Goal: Obtain resource: Obtain resource

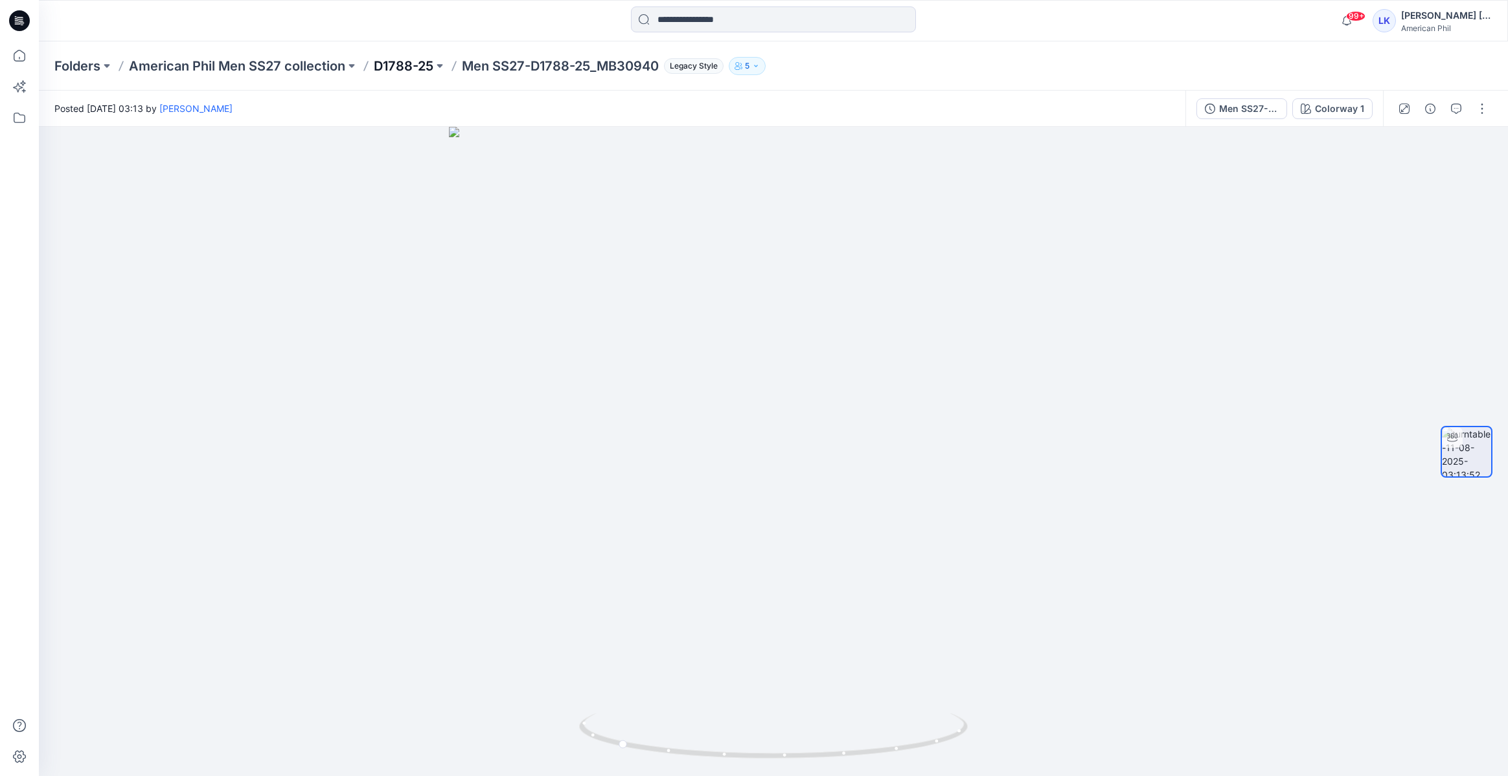
click at [410, 61] on p "D1788-25" at bounding box center [404, 66] width 60 height 18
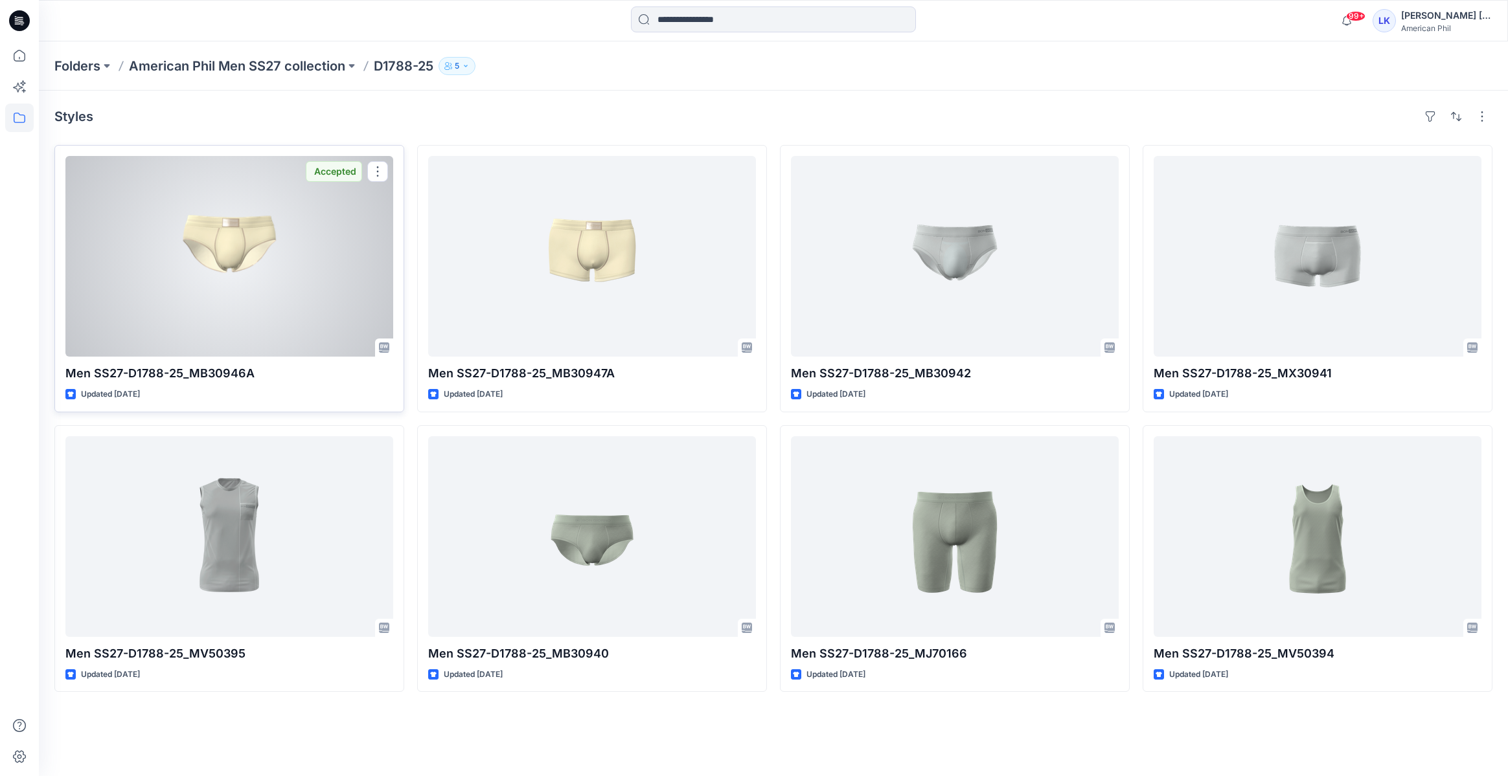
click at [295, 271] on div at bounding box center [229, 256] width 328 height 201
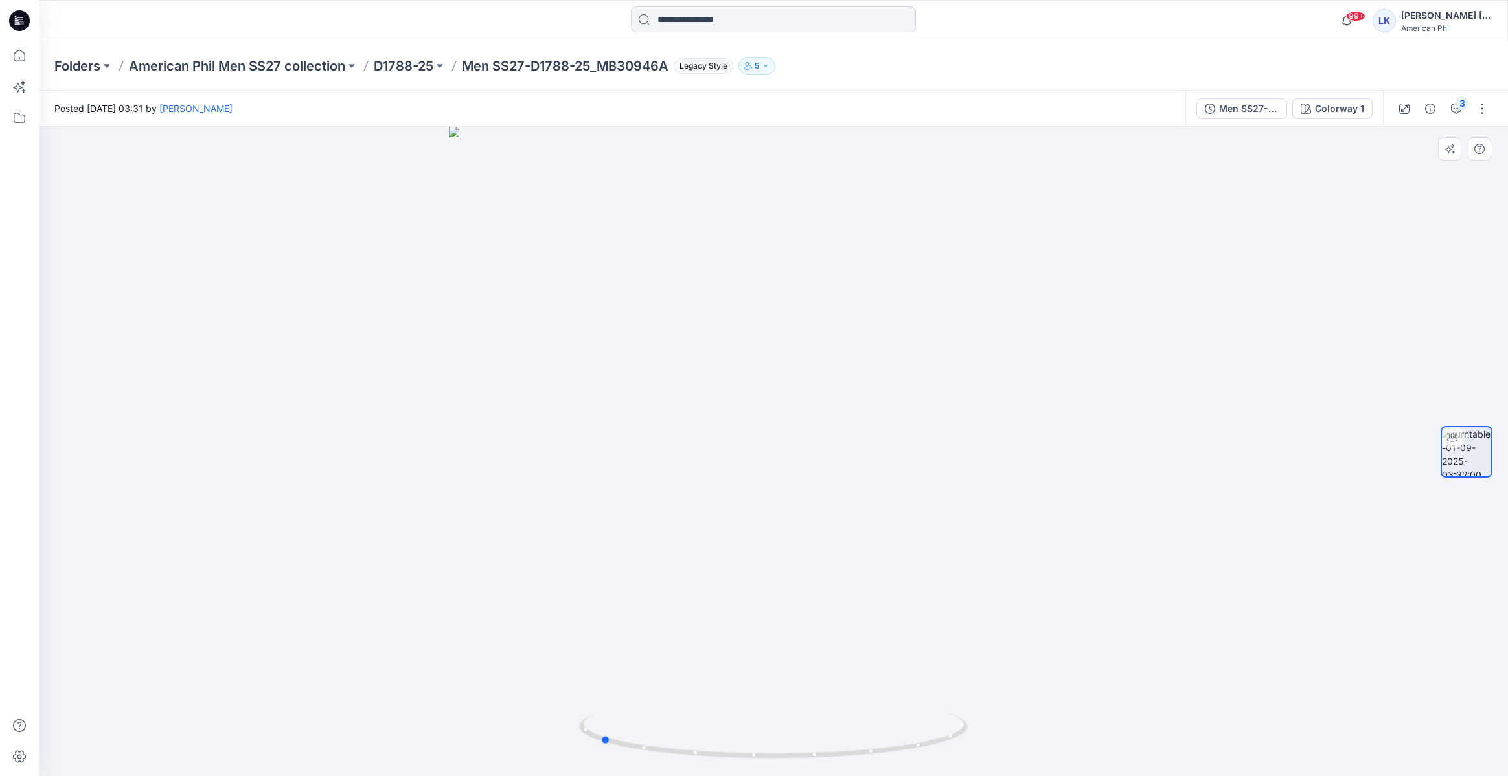
drag, startPoint x: 914, startPoint y: 398, endPoint x: 740, endPoint y: 429, distance: 176.4
click at [740, 429] on div at bounding box center [773, 452] width 1469 height 650
click at [414, 60] on p "D1788-25" at bounding box center [404, 66] width 60 height 18
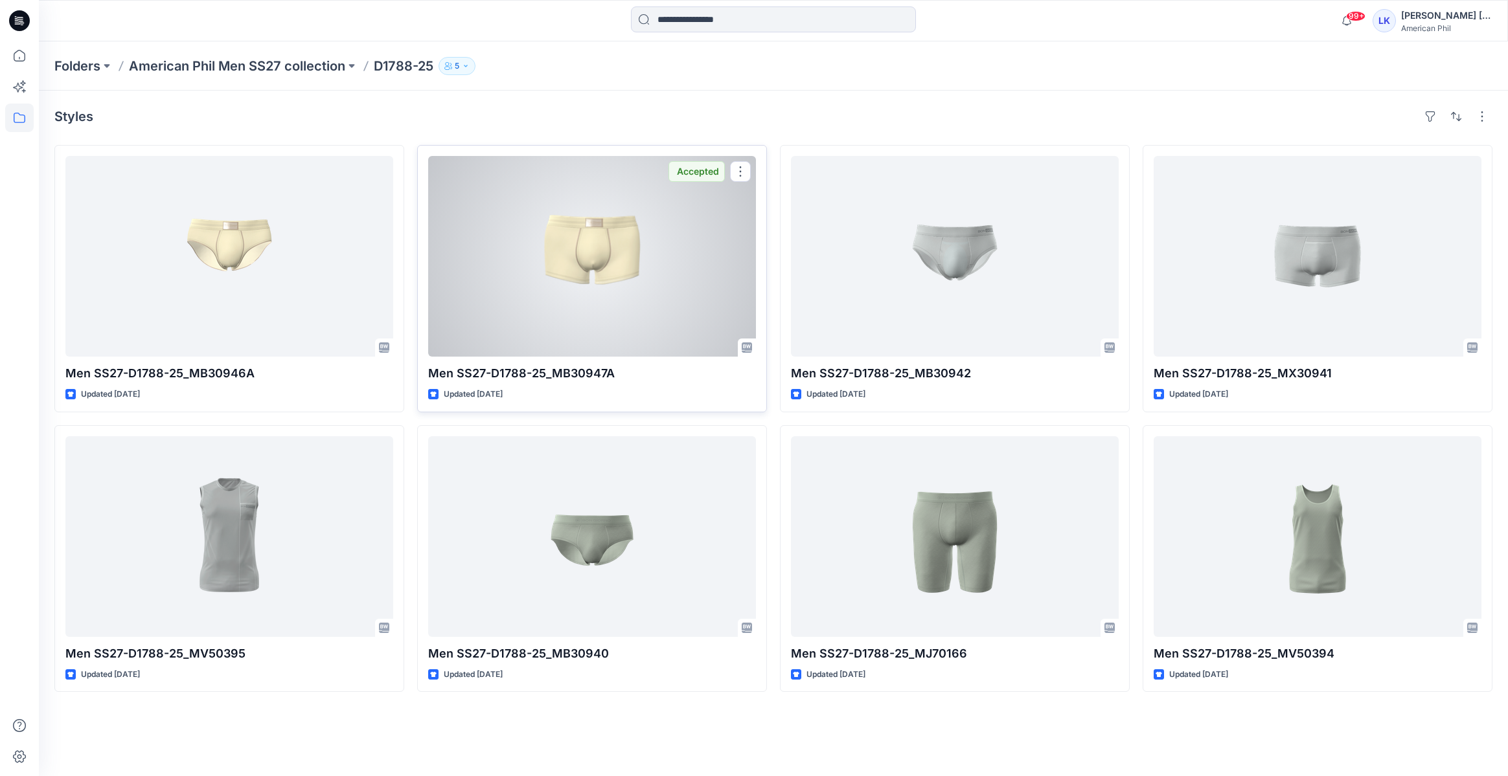
click at [603, 242] on div at bounding box center [592, 256] width 328 height 201
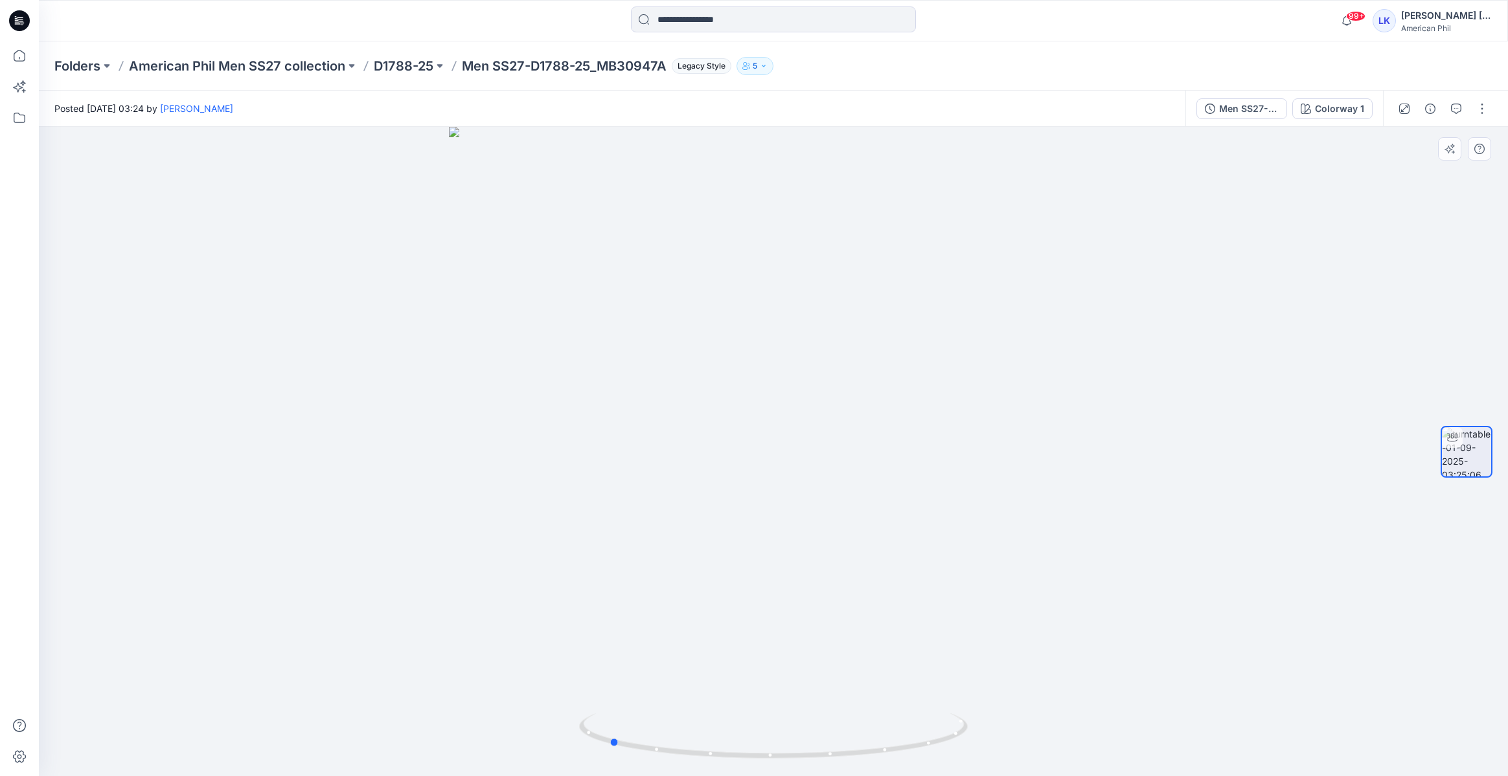
drag, startPoint x: 927, startPoint y: 442, endPoint x: 763, endPoint y: 495, distance: 172.9
click at [763, 495] on div at bounding box center [773, 452] width 1469 height 650
click at [420, 73] on p "D1788-25" at bounding box center [404, 66] width 60 height 18
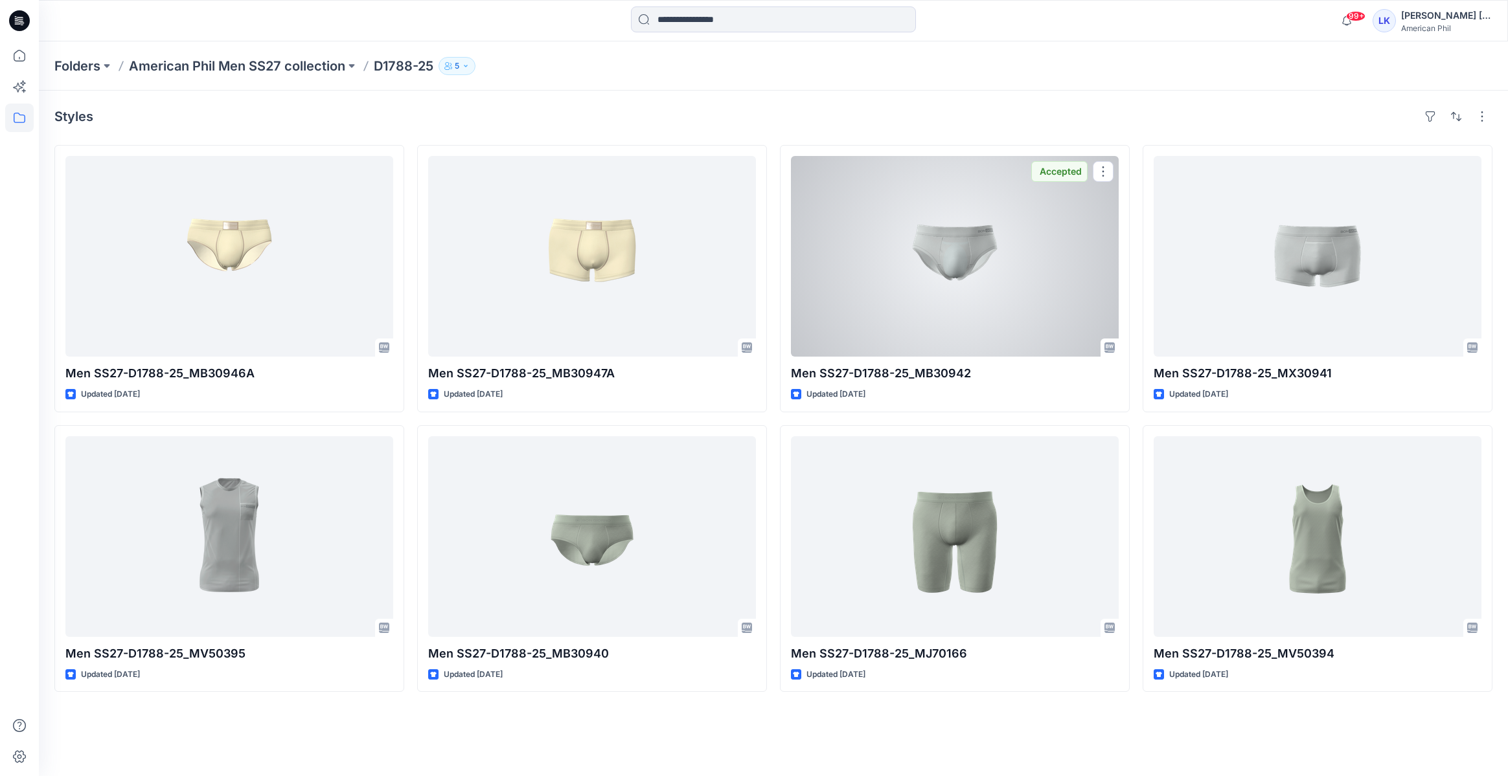
click at [978, 302] on div at bounding box center [955, 256] width 328 height 201
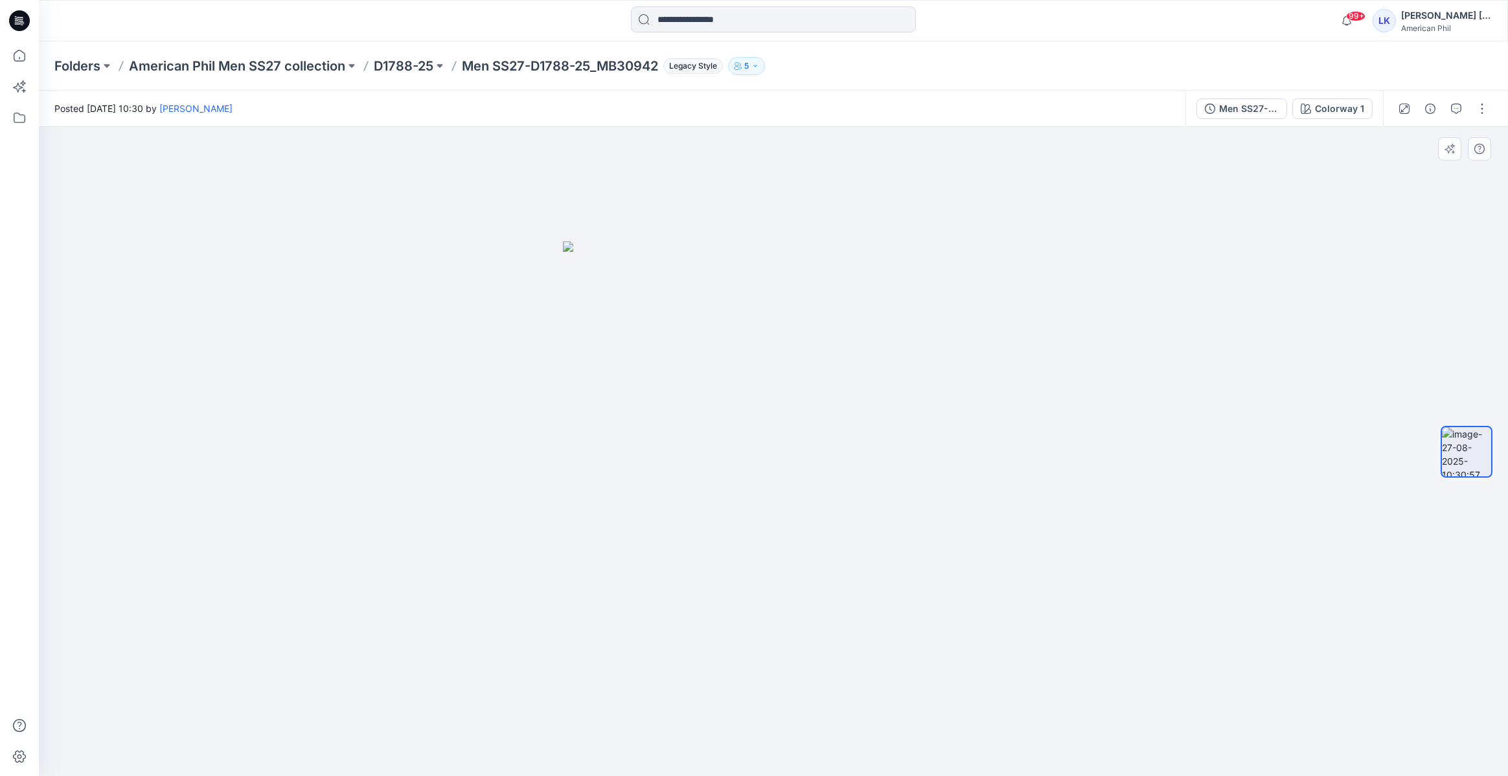
drag, startPoint x: 848, startPoint y: 602, endPoint x: 789, endPoint y: 495, distance: 122.0
click at [710, 600] on img at bounding box center [773, 510] width 421 height 536
drag, startPoint x: 882, startPoint y: 451, endPoint x: 706, endPoint y: 428, distance: 177.6
click at [706, 428] on img at bounding box center [773, 510] width 421 height 536
drag, startPoint x: 864, startPoint y: 396, endPoint x: 668, endPoint y: 425, distance: 197.7
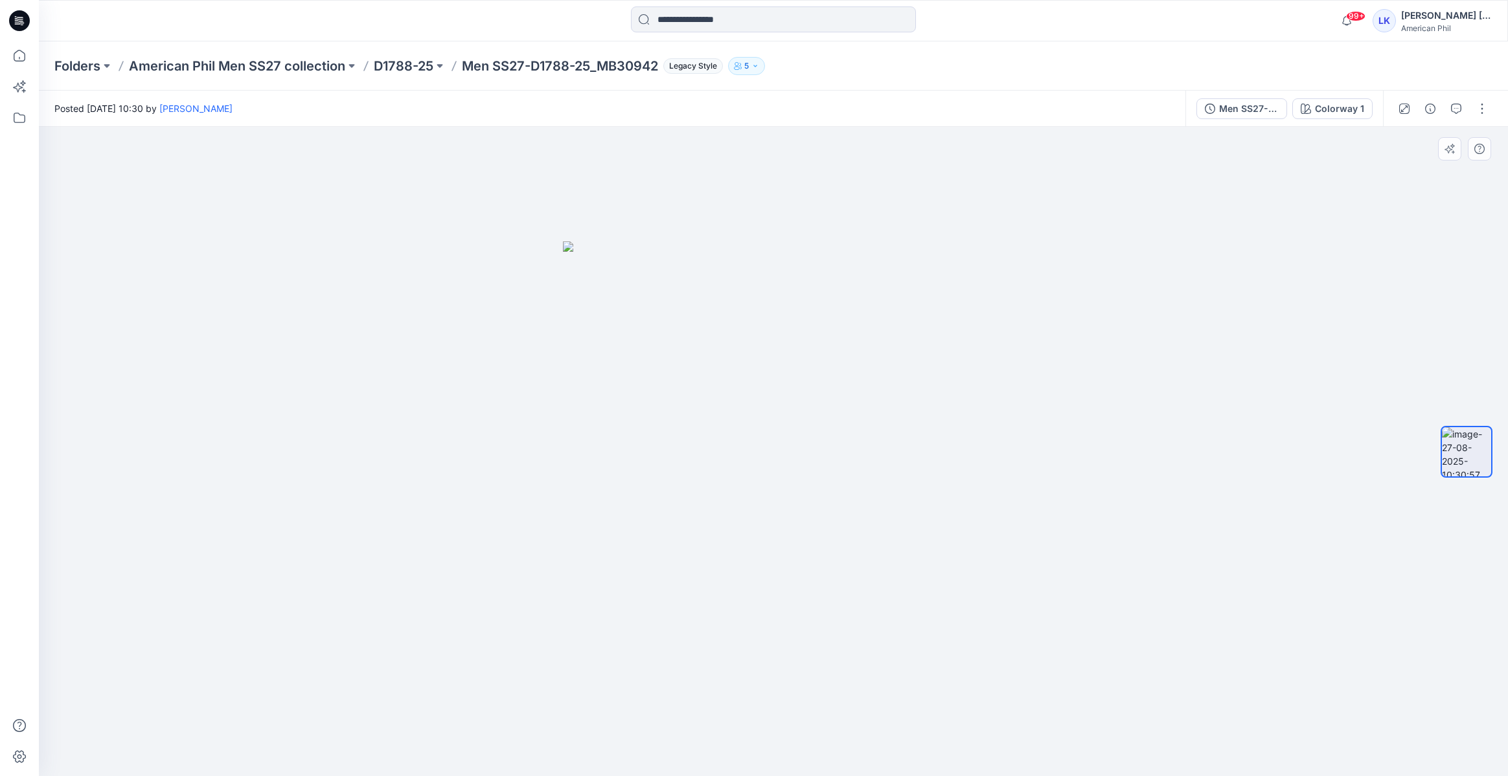
click at [668, 425] on img at bounding box center [773, 510] width 421 height 536
drag, startPoint x: 686, startPoint y: 439, endPoint x: 898, endPoint y: 487, distance: 217.1
click at [898, 487] on img at bounding box center [773, 510] width 421 height 536
drag, startPoint x: 971, startPoint y: 446, endPoint x: 822, endPoint y: 462, distance: 150.5
click at [822, 462] on img at bounding box center [773, 510] width 421 height 536
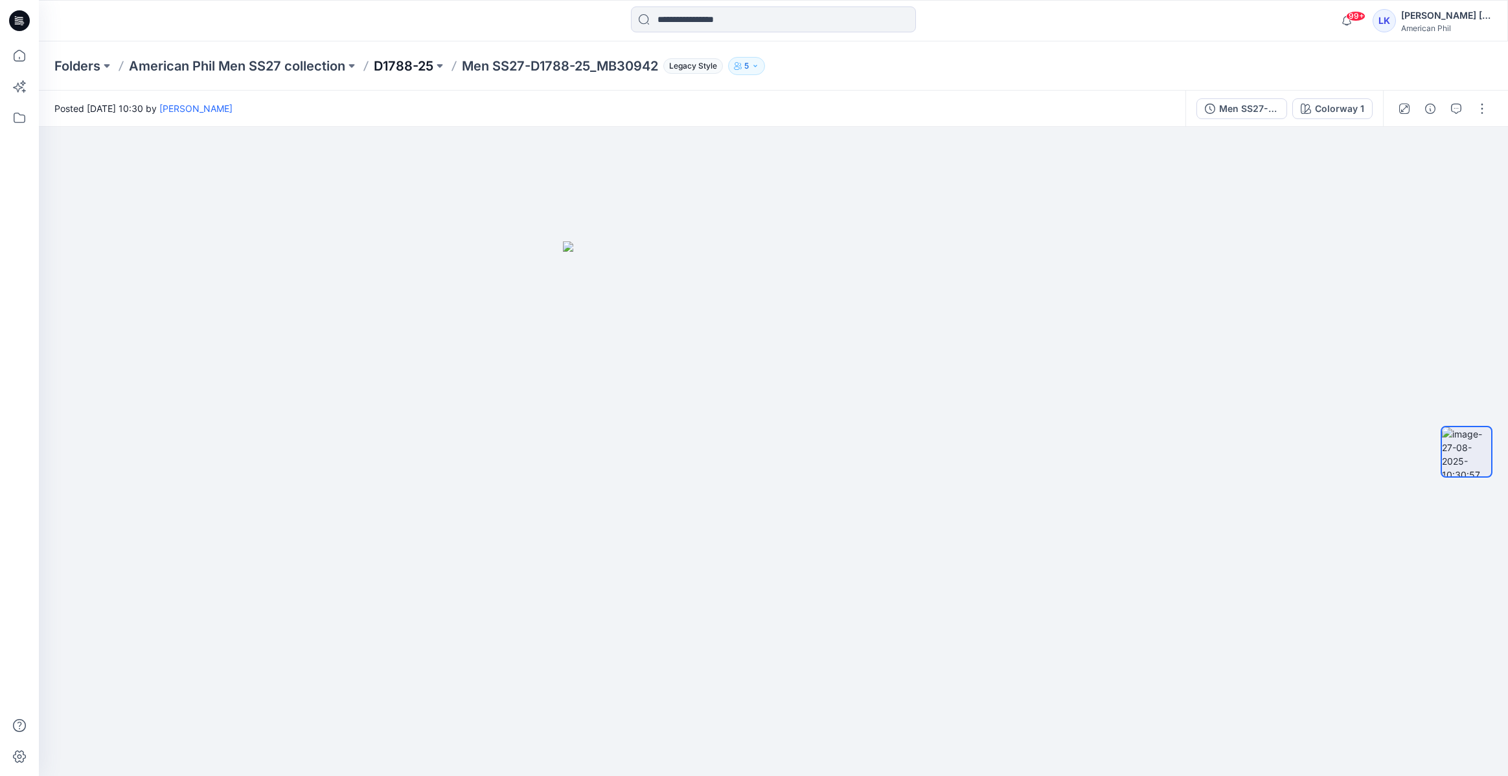
click at [398, 67] on p "D1788-25" at bounding box center [404, 66] width 60 height 18
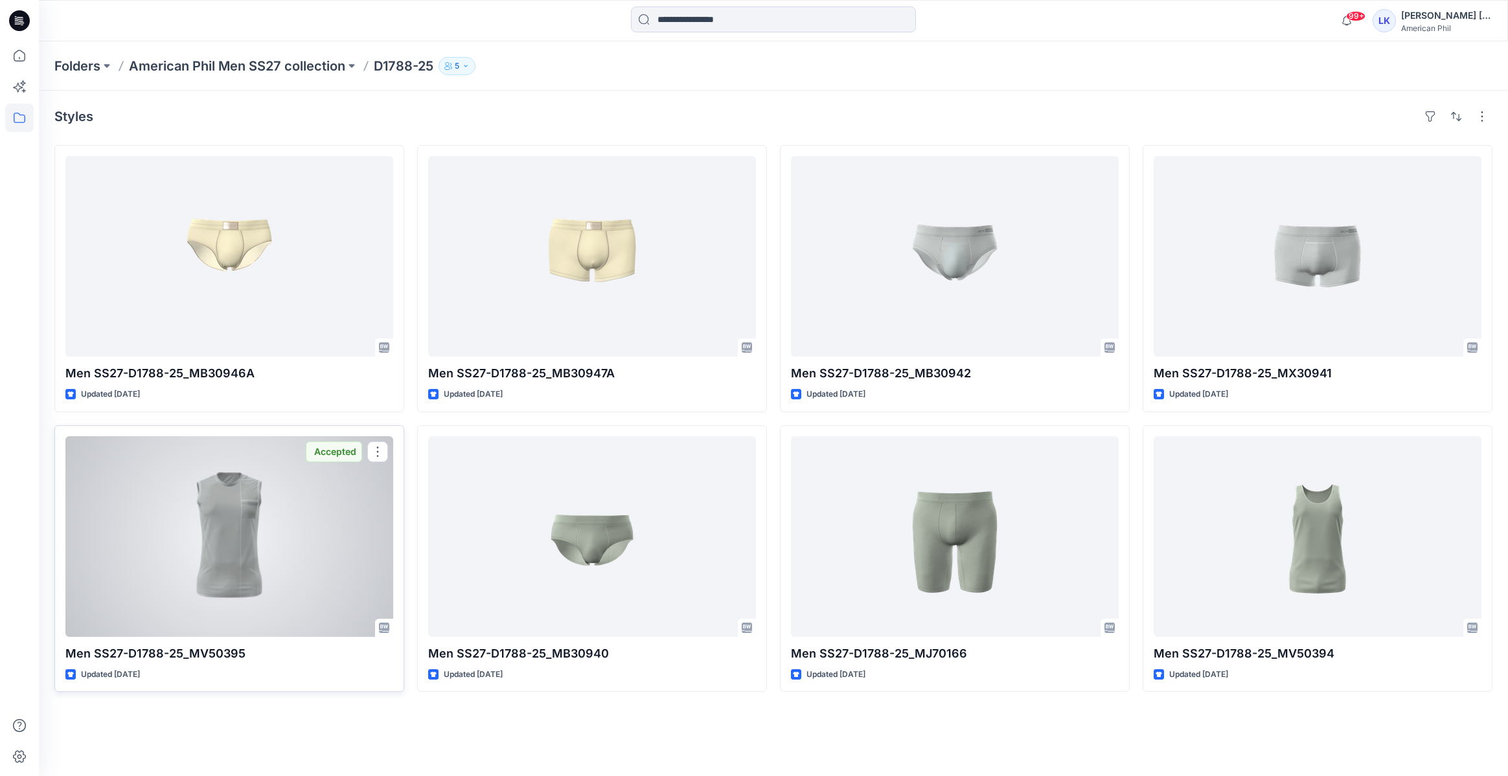
click at [232, 494] on div at bounding box center [229, 536] width 328 height 201
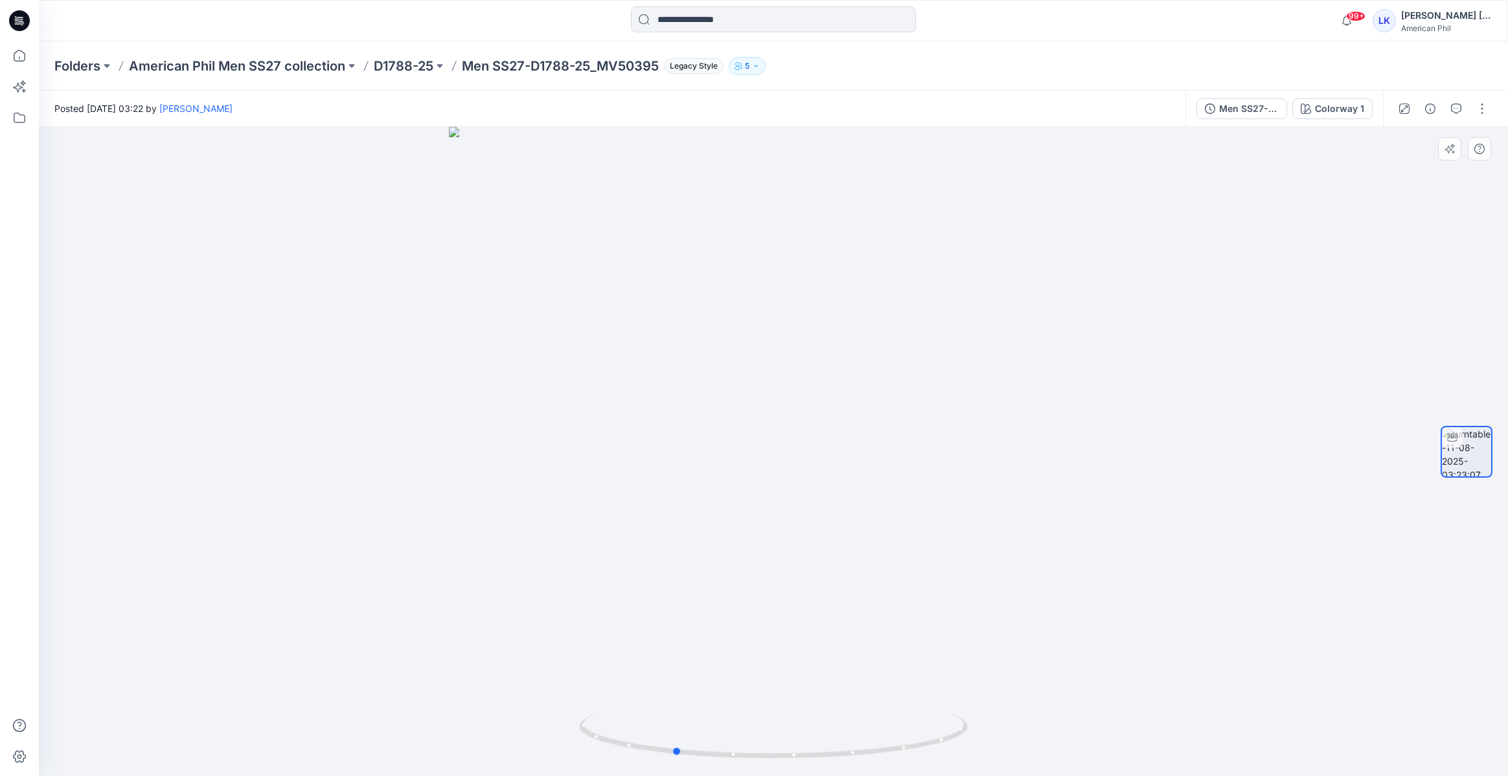
drag, startPoint x: 879, startPoint y: 466, endPoint x: 780, endPoint y: 519, distance: 113.0
click at [780, 519] on div at bounding box center [773, 452] width 1469 height 650
drag, startPoint x: 940, startPoint y: 475, endPoint x: 860, endPoint y: 521, distance: 92.2
click at [860, 521] on div at bounding box center [773, 452] width 1469 height 650
click at [425, 62] on p "D1788-25" at bounding box center [404, 66] width 60 height 18
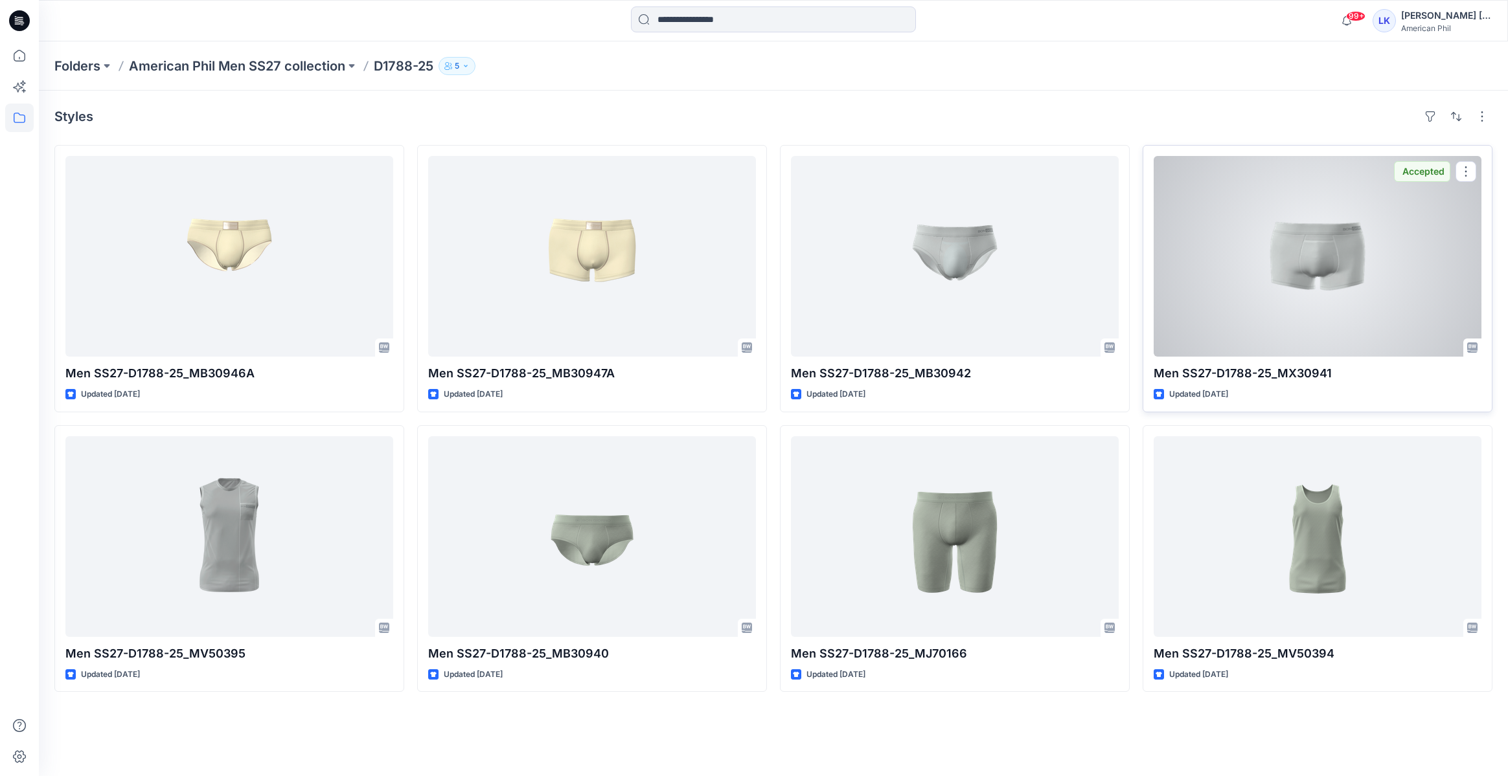
click at [1261, 295] on div at bounding box center [1317, 256] width 328 height 201
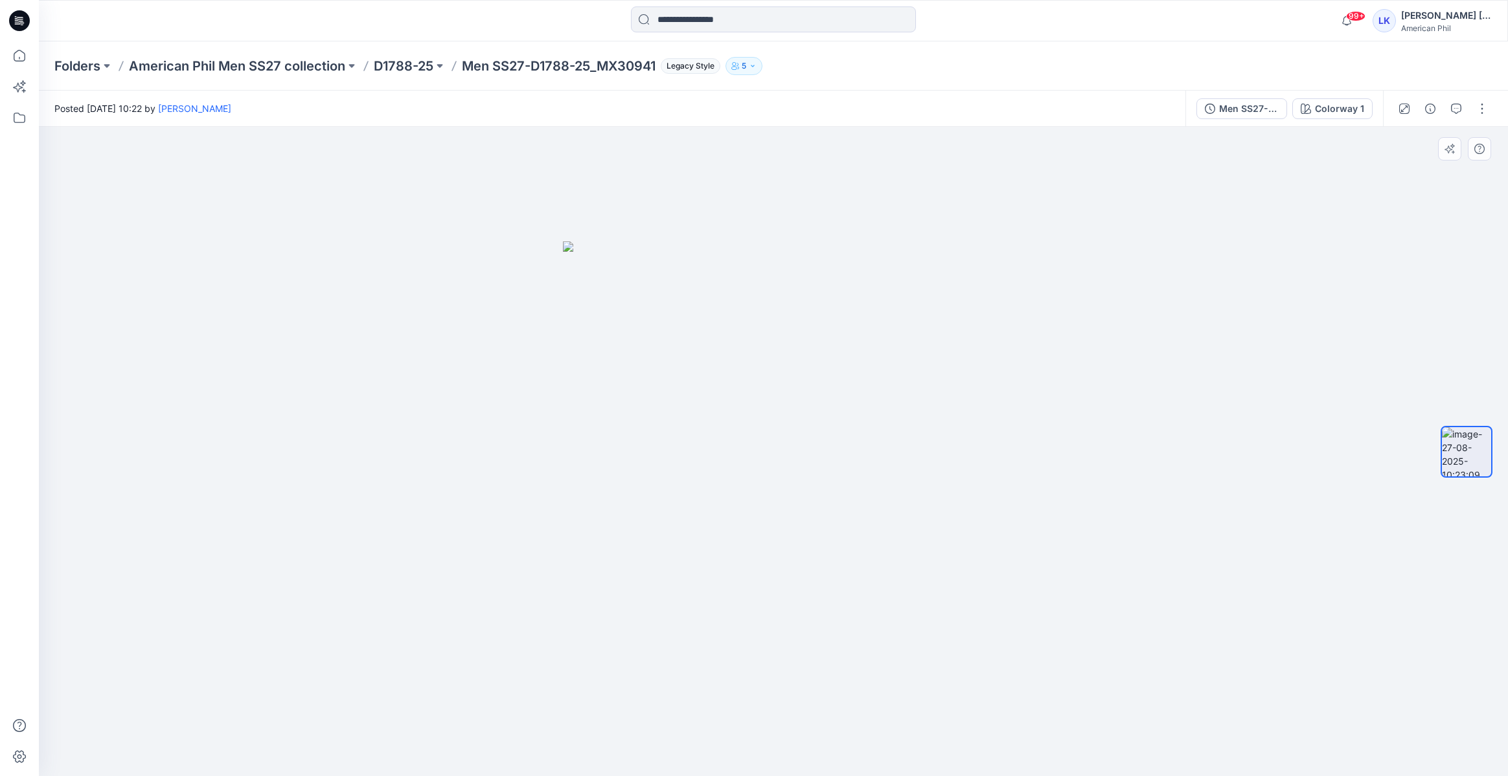
drag, startPoint x: 850, startPoint y: 422, endPoint x: 760, endPoint y: 460, distance: 98.4
click at [760, 463] on img at bounding box center [773, 510] width 421 height 536
drag, startPoint x: 776, startPoint y: 420, endPoint x: 647, endPoint y: 416, distance: 129.0
click at [647, 416] on img at bounding box center [773, 510] width 421 height 536
drag, startPoint x: 785, startPoint y: 540, endPoint x: 749, endPoint y: 609, distance: 77.9
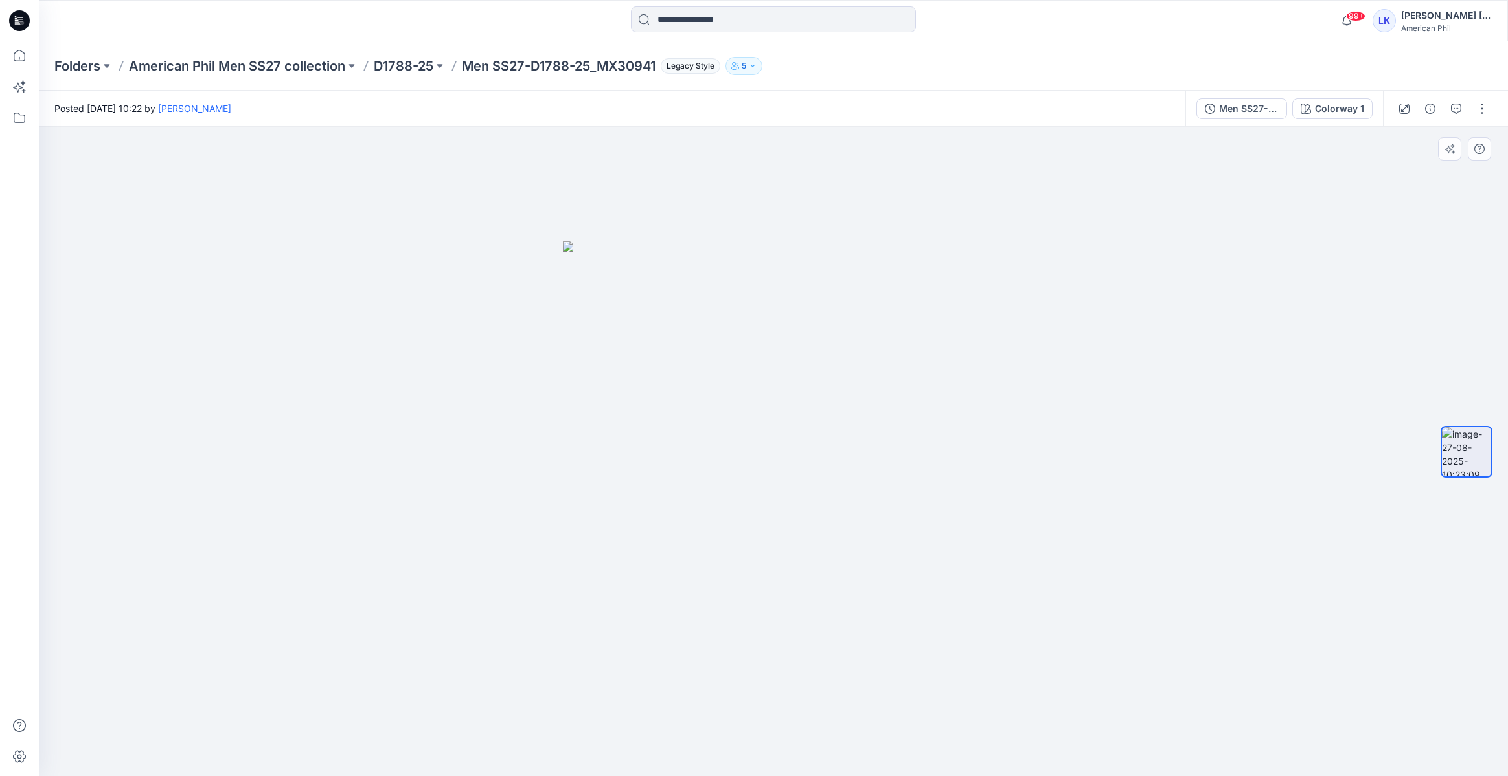
click at [749, 609] on img at bounding box center [773, 510] width 421 height 536
drag, startPoint x: 813, startPoint y: 496, endPoint x: 799, endPoint y: 491, distance: 14.6
click at [778, 538] on img at bounding box center [773, 510] width 421 height 536
drag, startPoint x: 817, startPoint y: 490, endPoint x: 809, endPoint y: 516, distance: 26.4
click at [809, 514] on img at bounding box center [773, 510] width 421 height 536
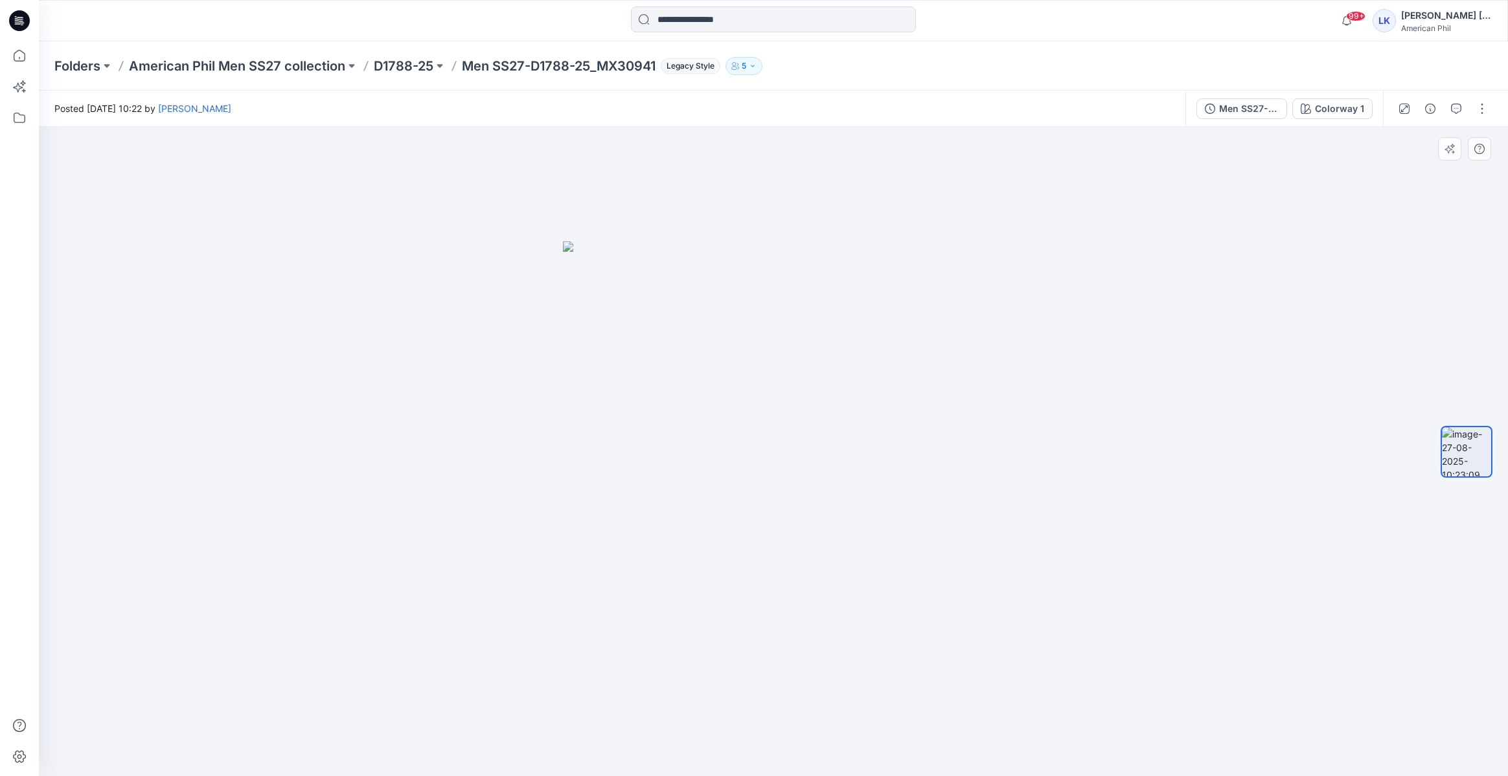
drag, startPoint x: 745, startPoint y: 594, endPoint x: 767, endPoint y: 481, distance: 115.5
click at [767, 481] on img at bounding box center [773, 510] width 421 height 536
click at [422, 69] on p "D1788-25" at bounding box center [404, 66] width 60 height 18
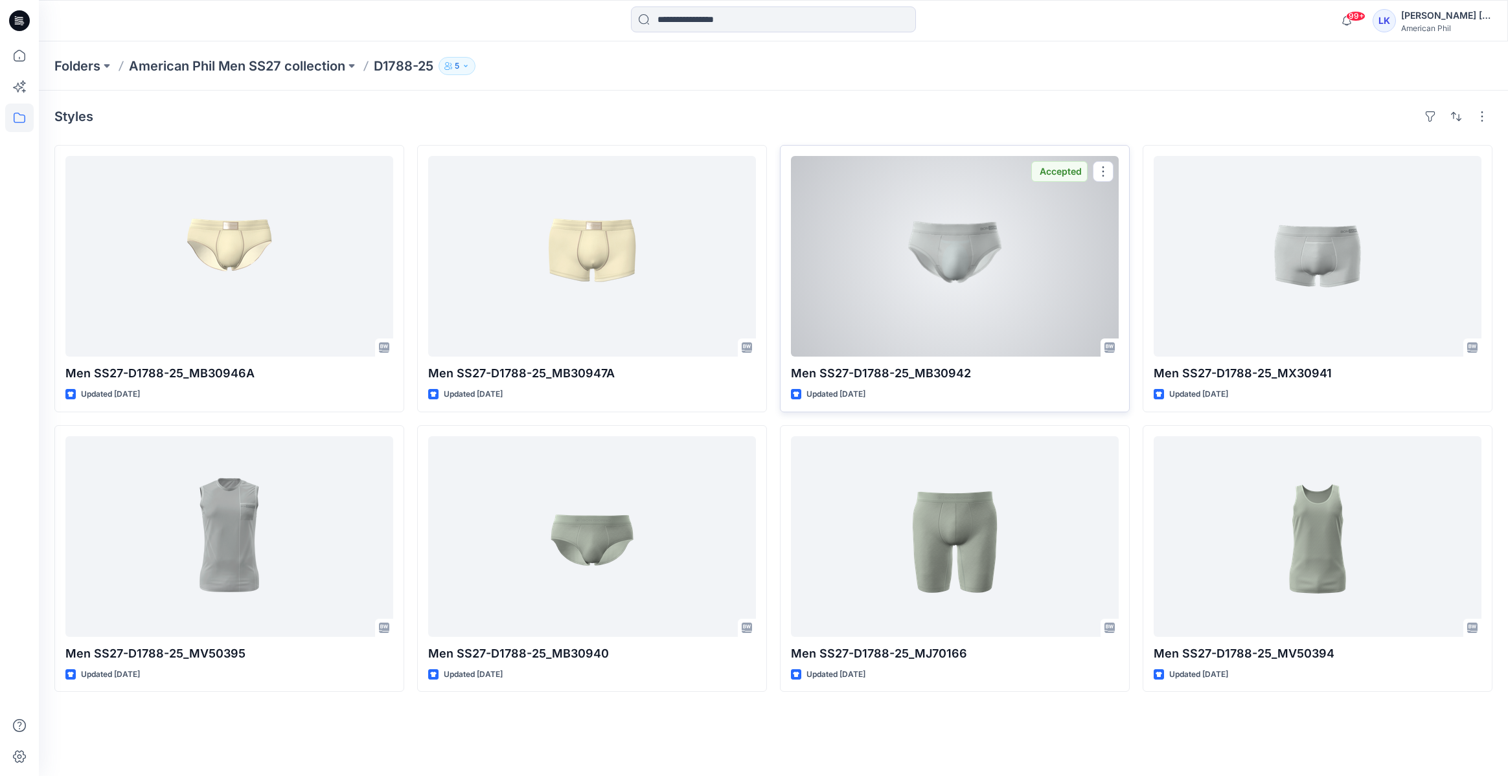
click at [995, 285] on div at bounding box center [955, 256] width 328 height 201
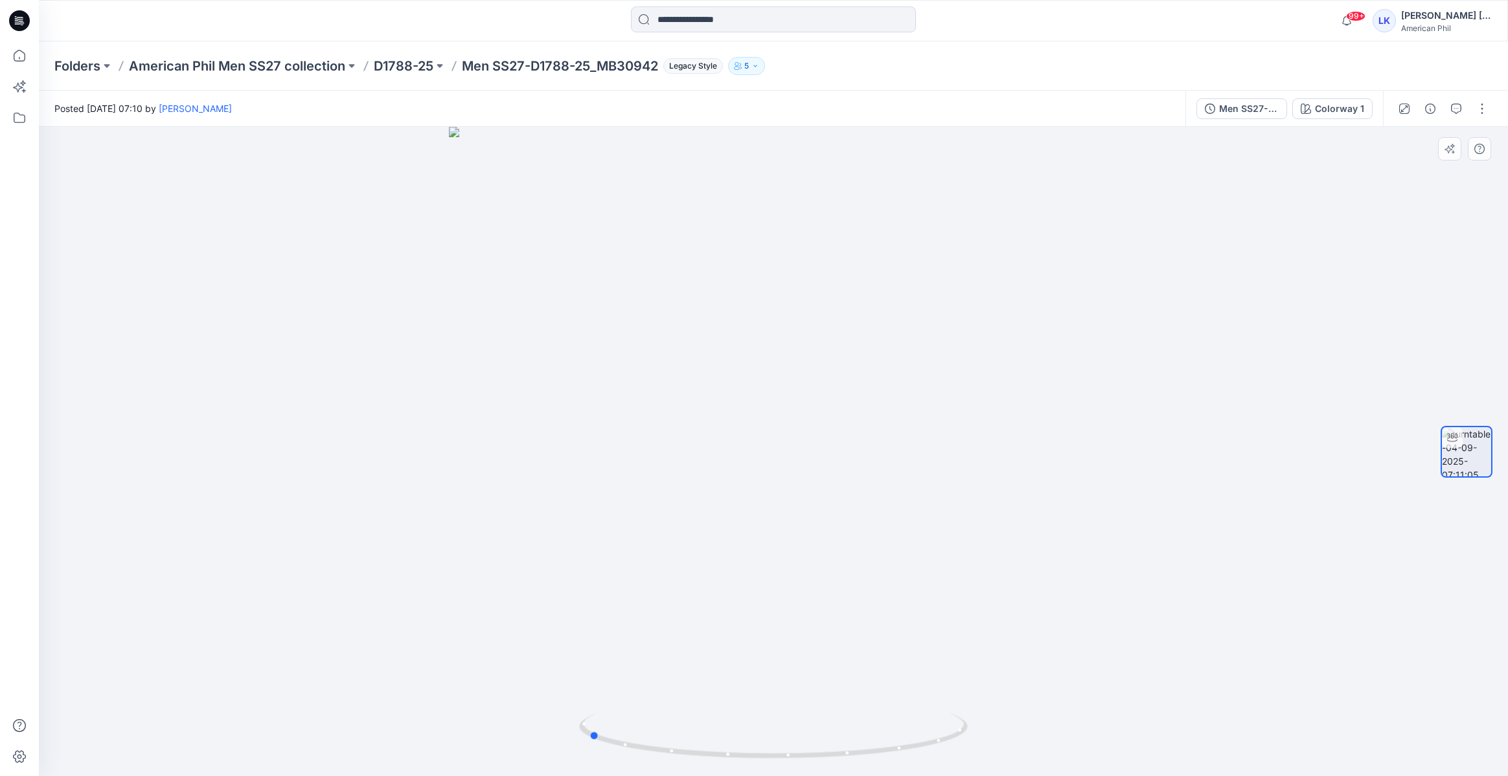
drag, startPoint x: 952, startPoint y: 423, endPoint x: 767, endPoint y: 473, distance: 192.0
click at [767, 473] on div at bounding box center [773, 452] width 1469 height 650
click at [1451, 152] on icon "button" at bounding box center [1449, 149] width 10 height 10
click at [1449, 146] on icon "button" at bounding box center [1449, 149] width 10 height 10
click at [385, 63] on p "D1788-25" at bounding box center [404, 66] width 60 height 18
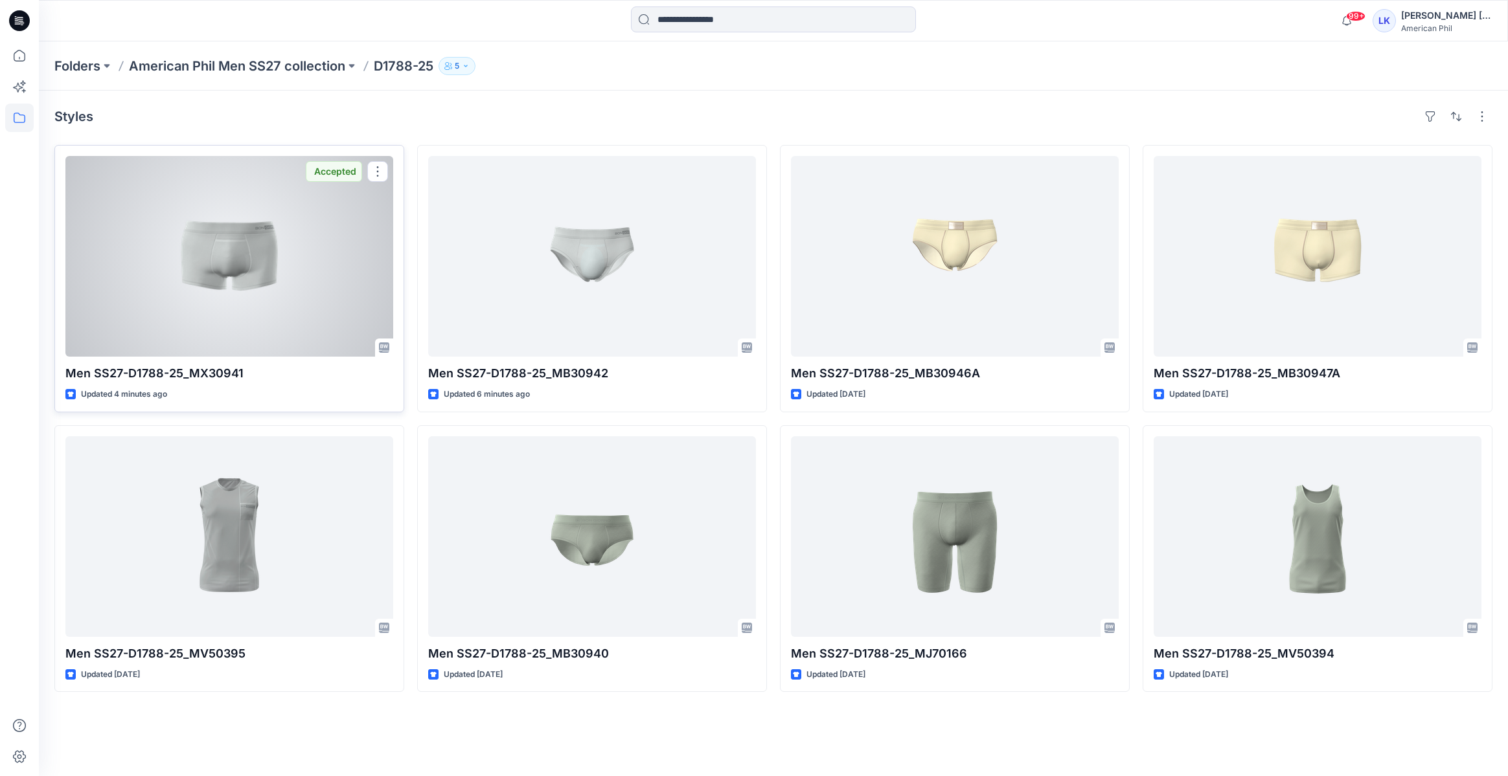
click at [255, 277] on div at bounding box center [229, 256] width 328 height 201
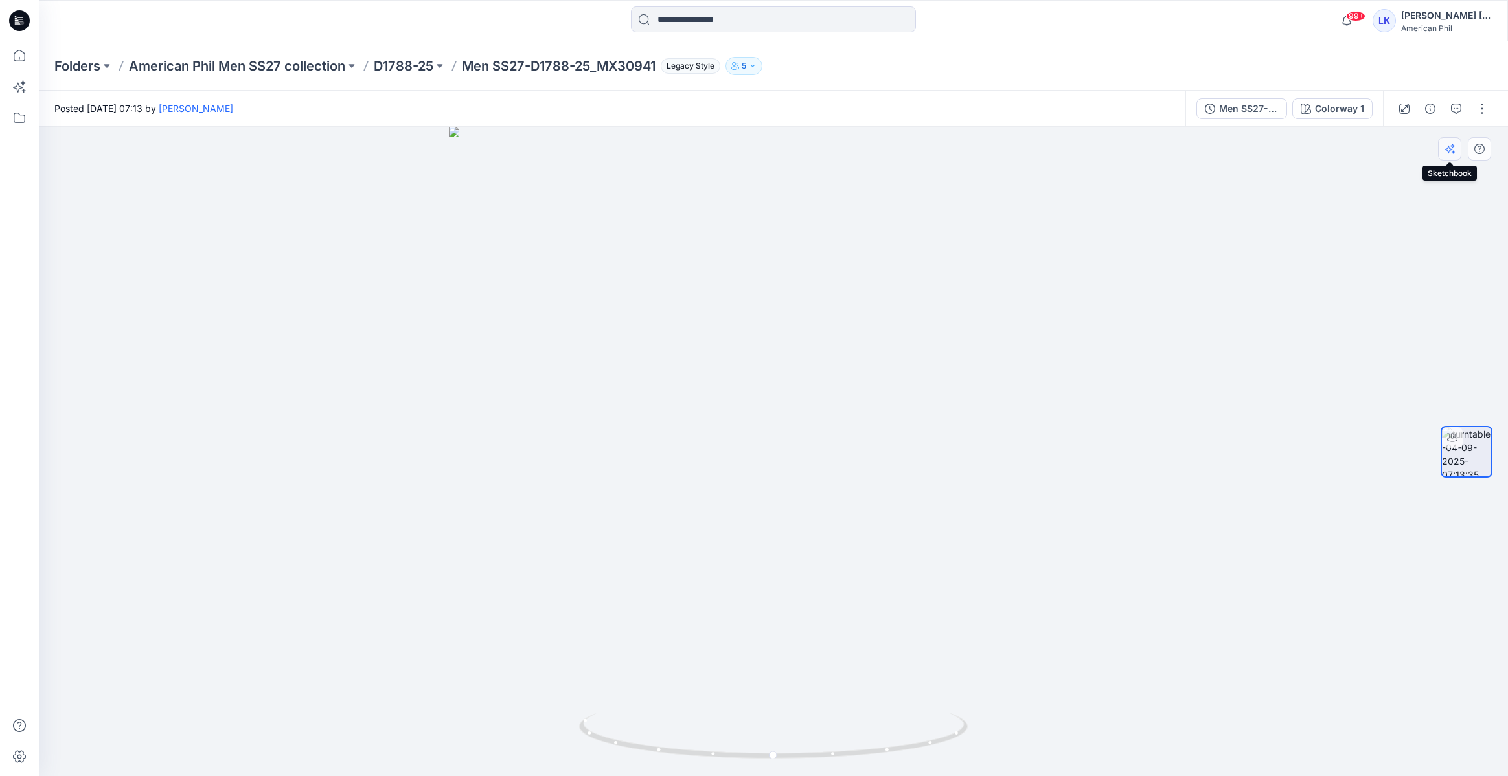
click at [1450, 146] on icon "button" at bounding box center [1449, 149] width 10 height 10
drag, startPoint x: 876, startPoint y: 351, endPoint x: 708, endPoint y: 380, distance: 169.6
click at [708, 380] on div at bounding box center [773, 452] width 1469 height 650
click at [1447, 151] on icon "button" at bounding box center [1448, 150] width 8 height 8
click at [409, 64] on p "D1788-25" at bounding box center [404, 66] width 60 height 18
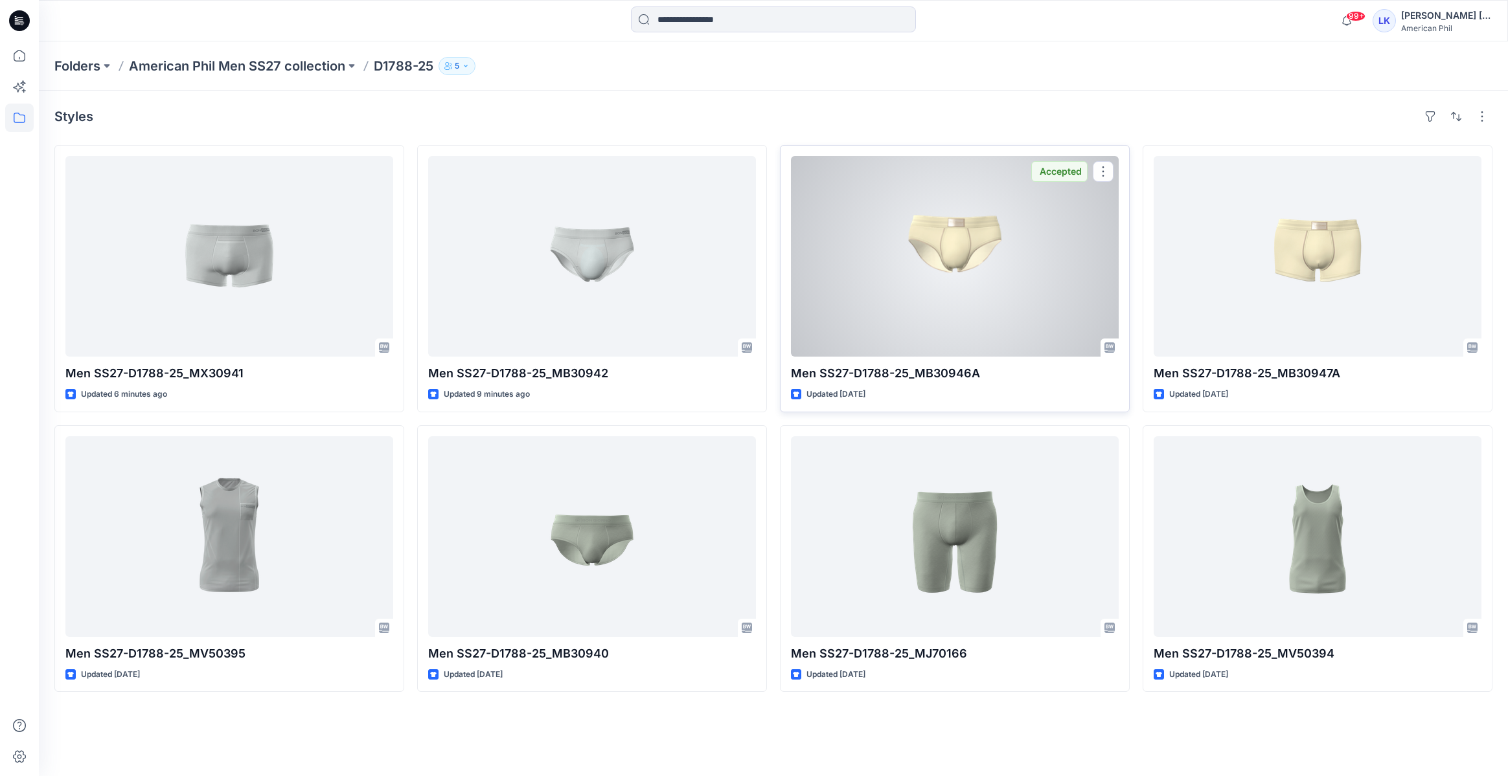
click at [883, 215] on div at bounding box center [955, 256] width 328 height 201
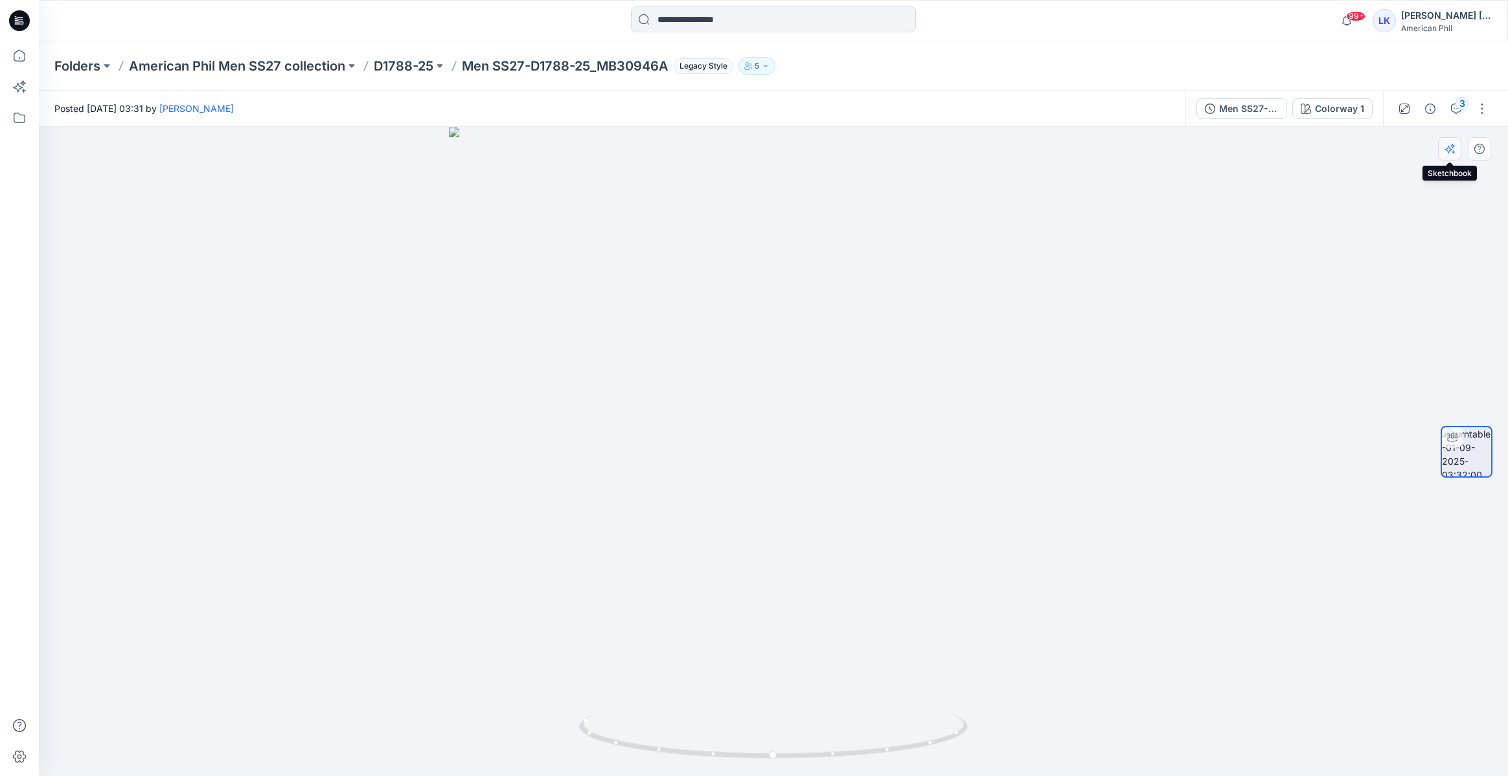
click at [1453, 151] on icon "button" at bounding box center [1452, 151] width 3 height 3
drag, startPoint x: 891, startPoint y: 341, endPoint x: 717, endPoint y: 370, distance: 176.7
click at [717, 370] on div at bounding box center [773, 452] width 1469 height 650
click at [1449, 151] on icon "button" at bounding box center [1449, 149] width 10 height 10
click at [424, 64] on p "D1788-25" at bounding box center [404, 66] width 60 height 18
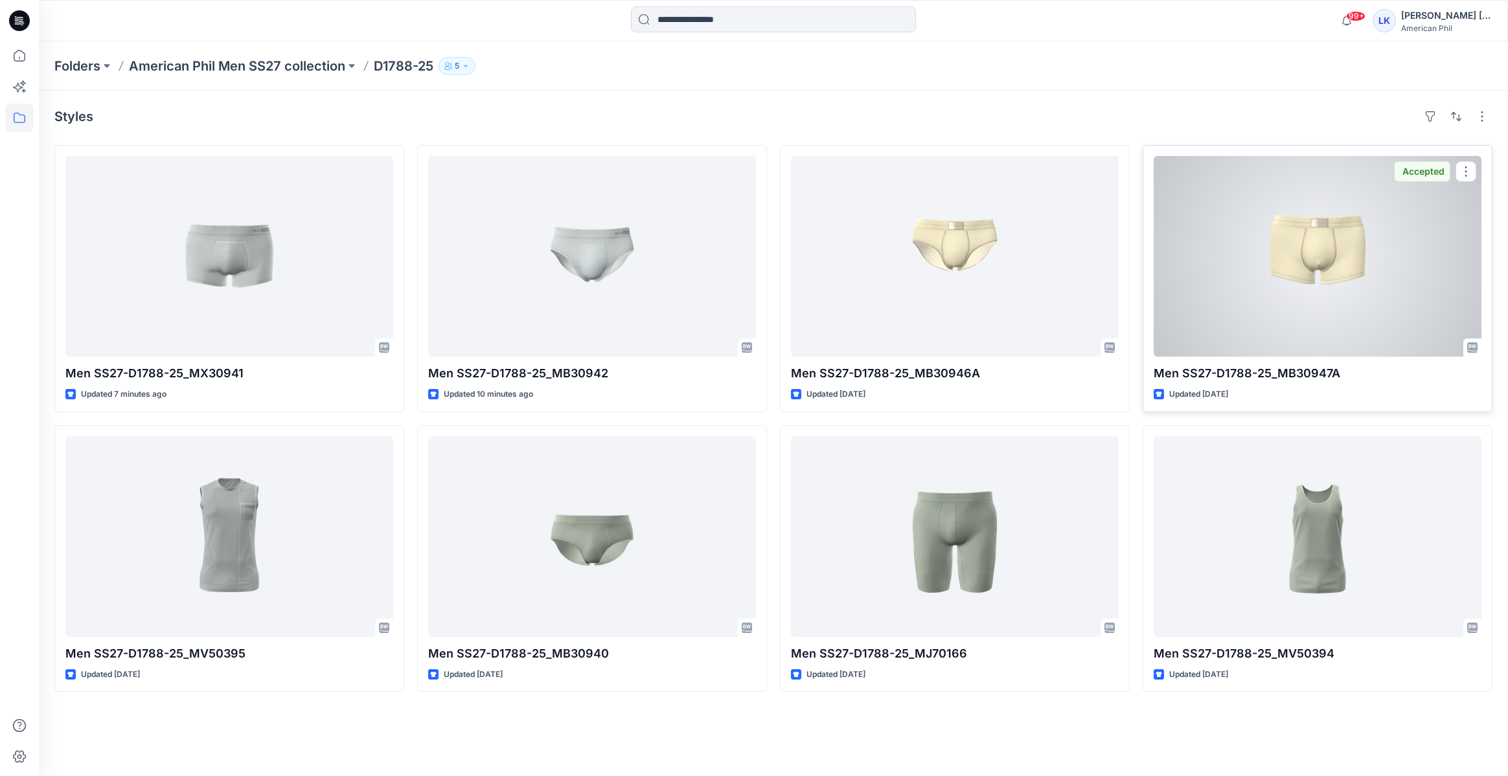
click at [1233, 301] on div at bounding box center [1317, 256] width 328 height 201
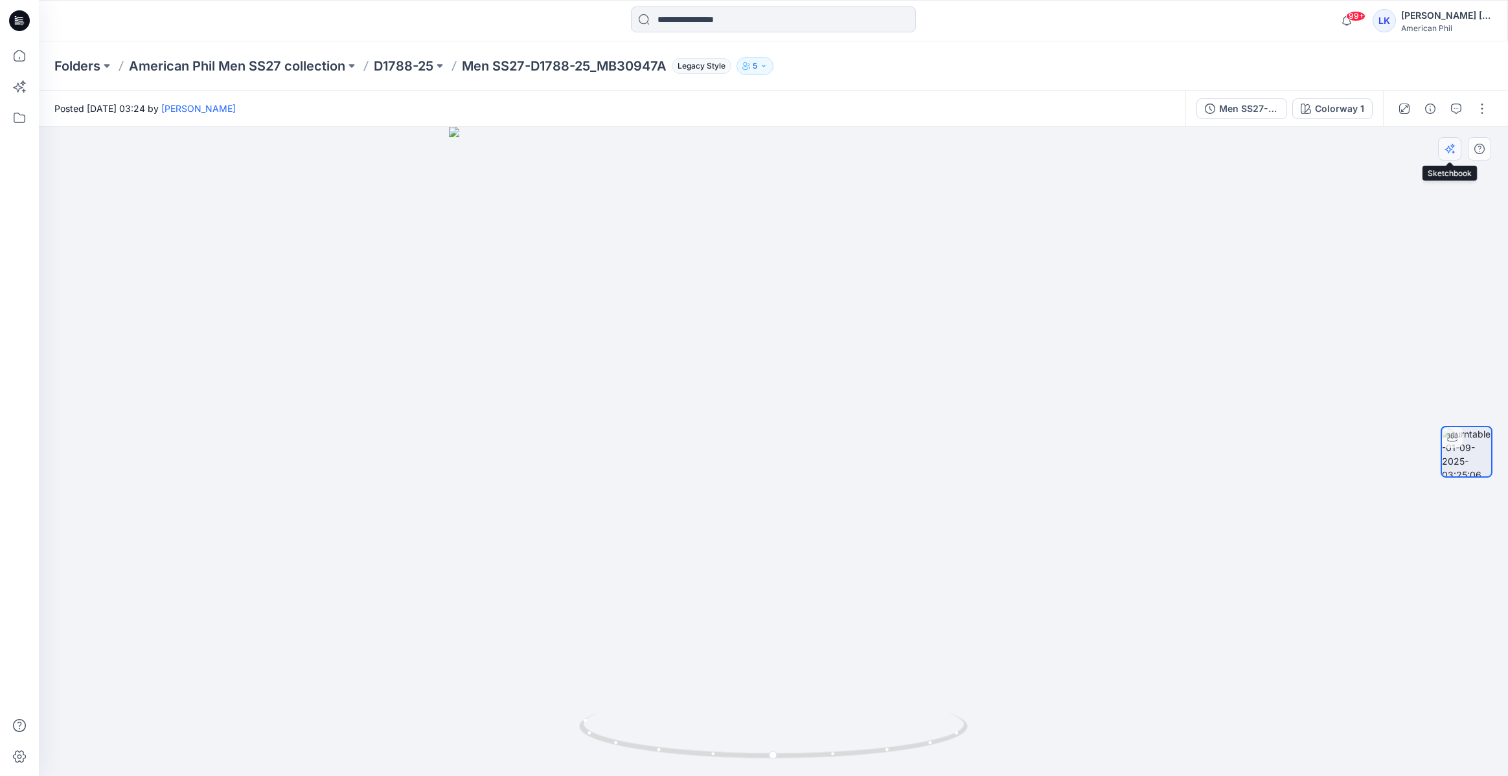
click at [1448, 157] on button "button" at bounding box center [1449, 148] width 23 height 23
drag, startPoint x: 957, startPoint y: 354, endPoint x: 787, endPoint y: 389, distance: 173.2
click at [787, 389] on div at bounding box center [773, 452] width 1469 height 650
click at [1453, 153] on icon "button" at bounding box center [1449, 149] width 10 height 10
click at [414, 67] on p "D1788-25" at bounding box center [404, 66] width 60 height 18
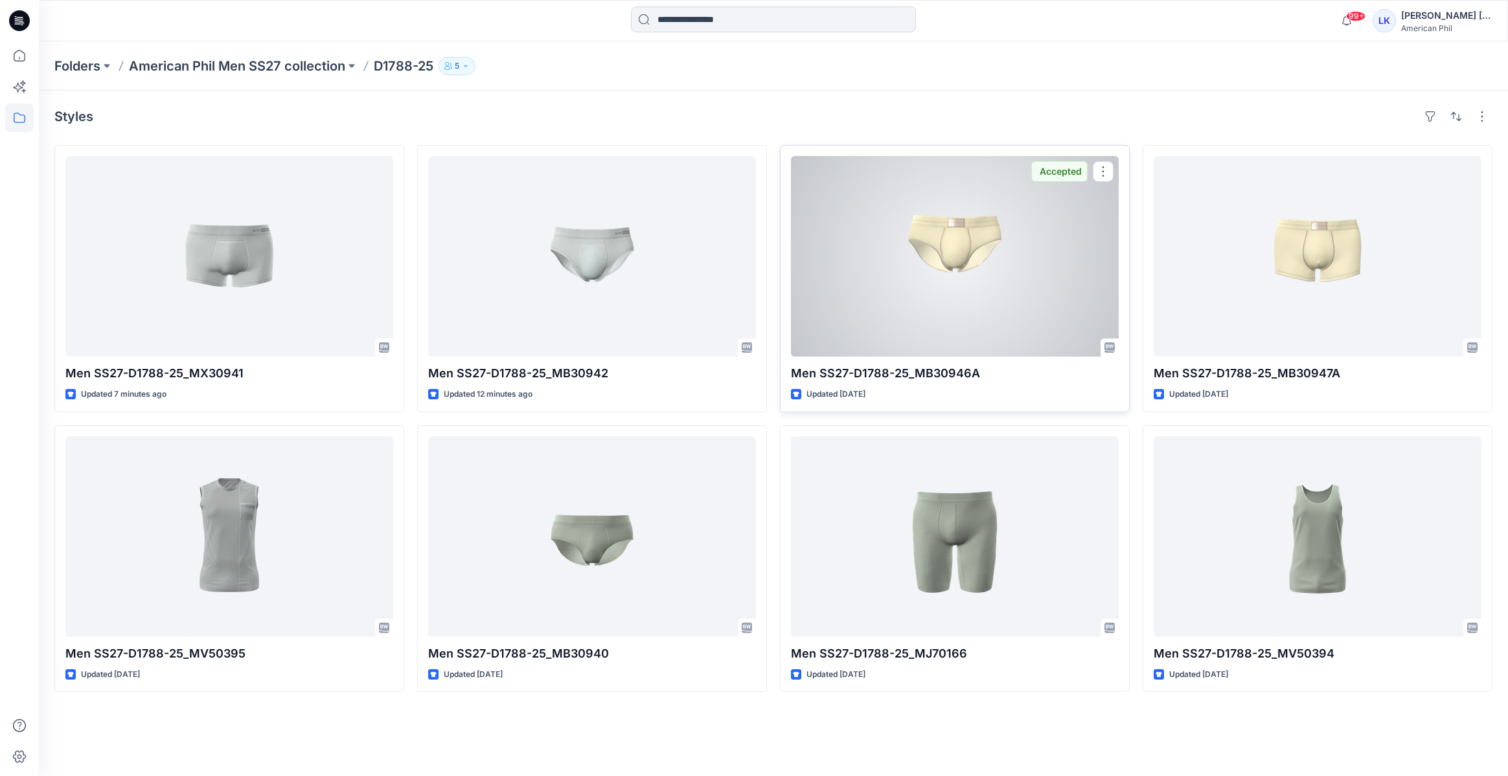
click at [984, 274] on div at bounding box center [955, 256] width 328 height 201
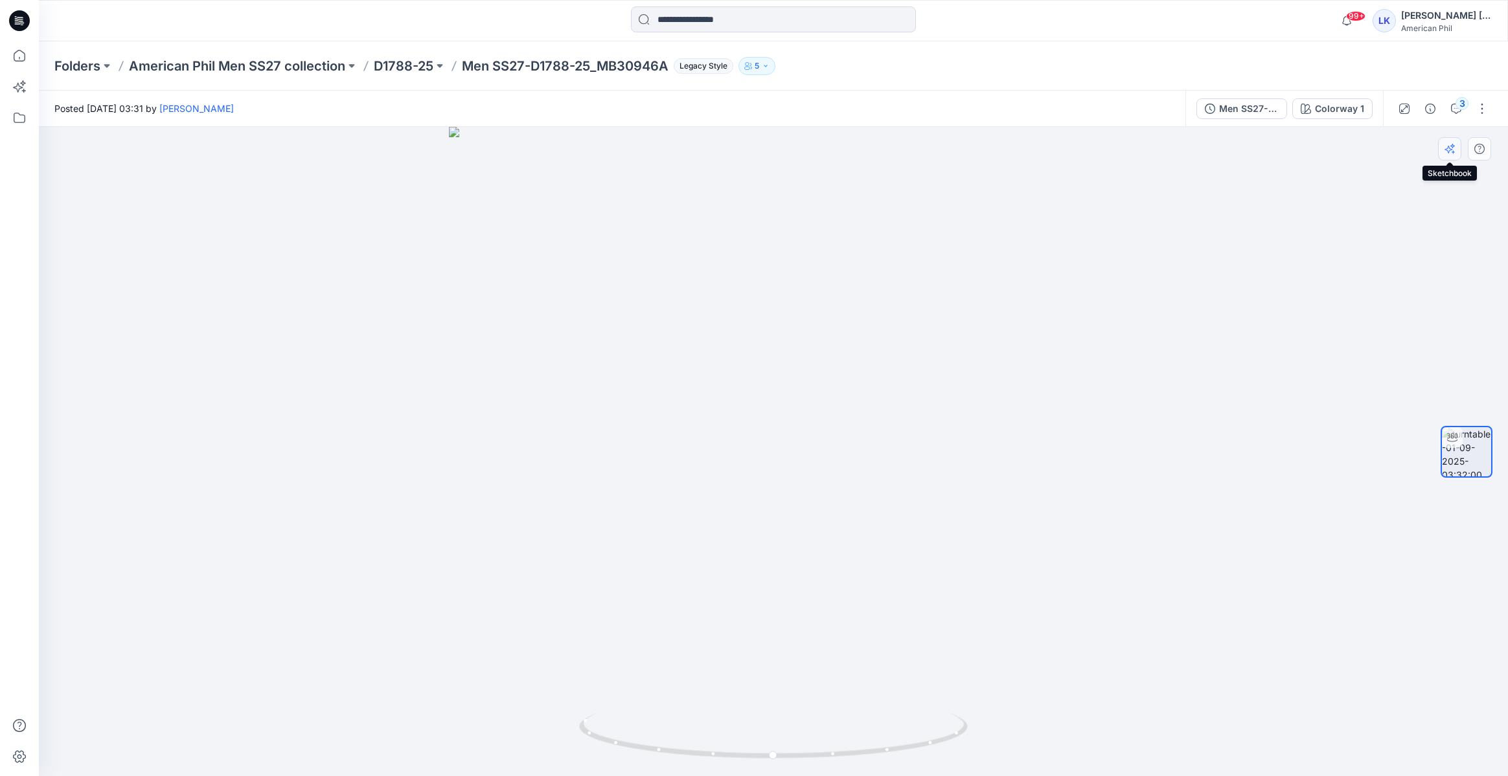
click at [1445, 152] on icon "button" at bounding box center [1449, 149] width 10 height 10
drag, startPoint x: 937, startPoint y: 380, endPoint x: 767, endPoint y: 411, distance: 173.0
click at [767, 411] on div at bounding box center [773, 452] width 1469 height 650
click at [1455, 150] on button "button" at bounding box center [1449, 148] width 23 height 23
click at [407, 60] on p "D1788-25" at bounding box center [404, 66] width 60 height 18
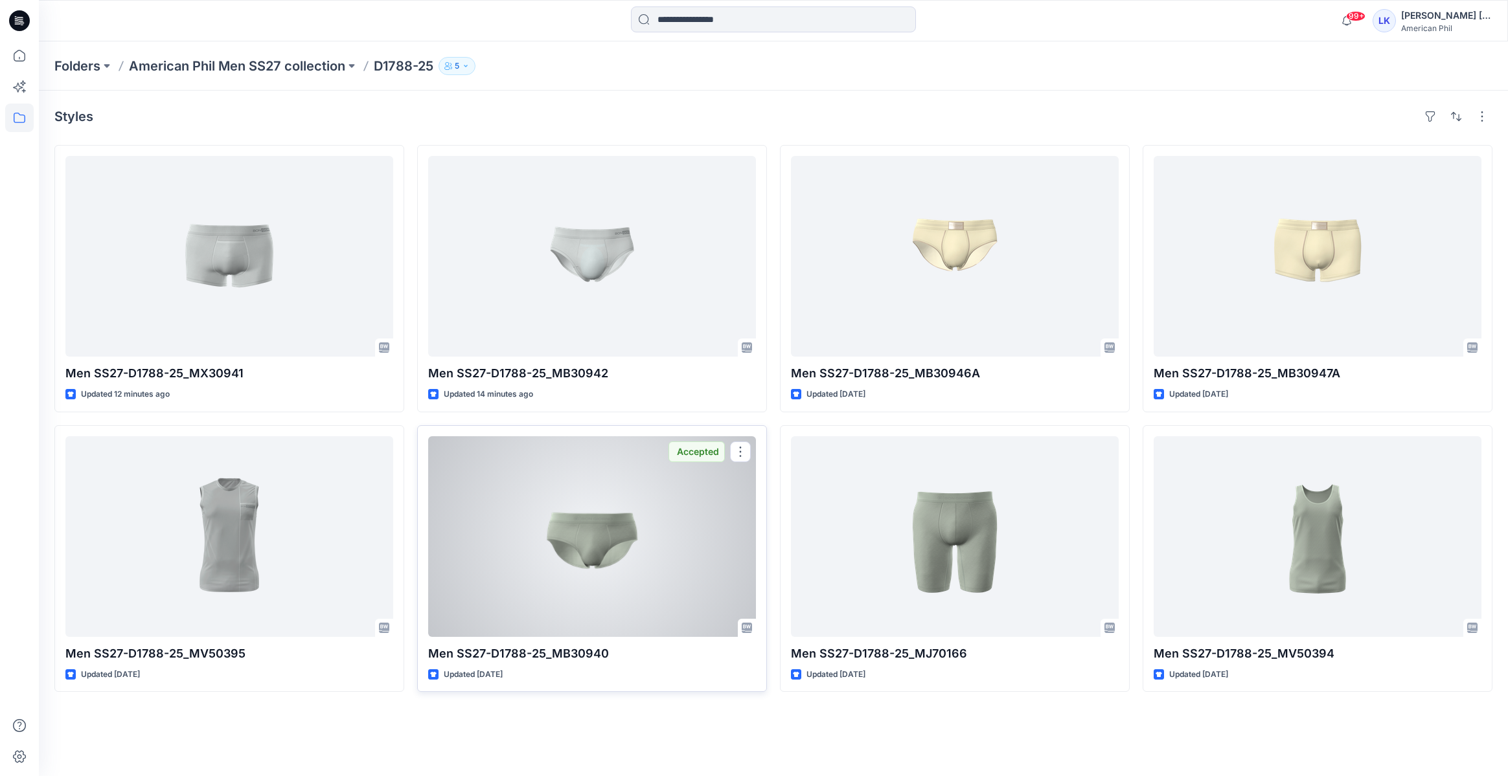
click at [646, 526] on div at bounding box center [592, 536] width 328 height 201
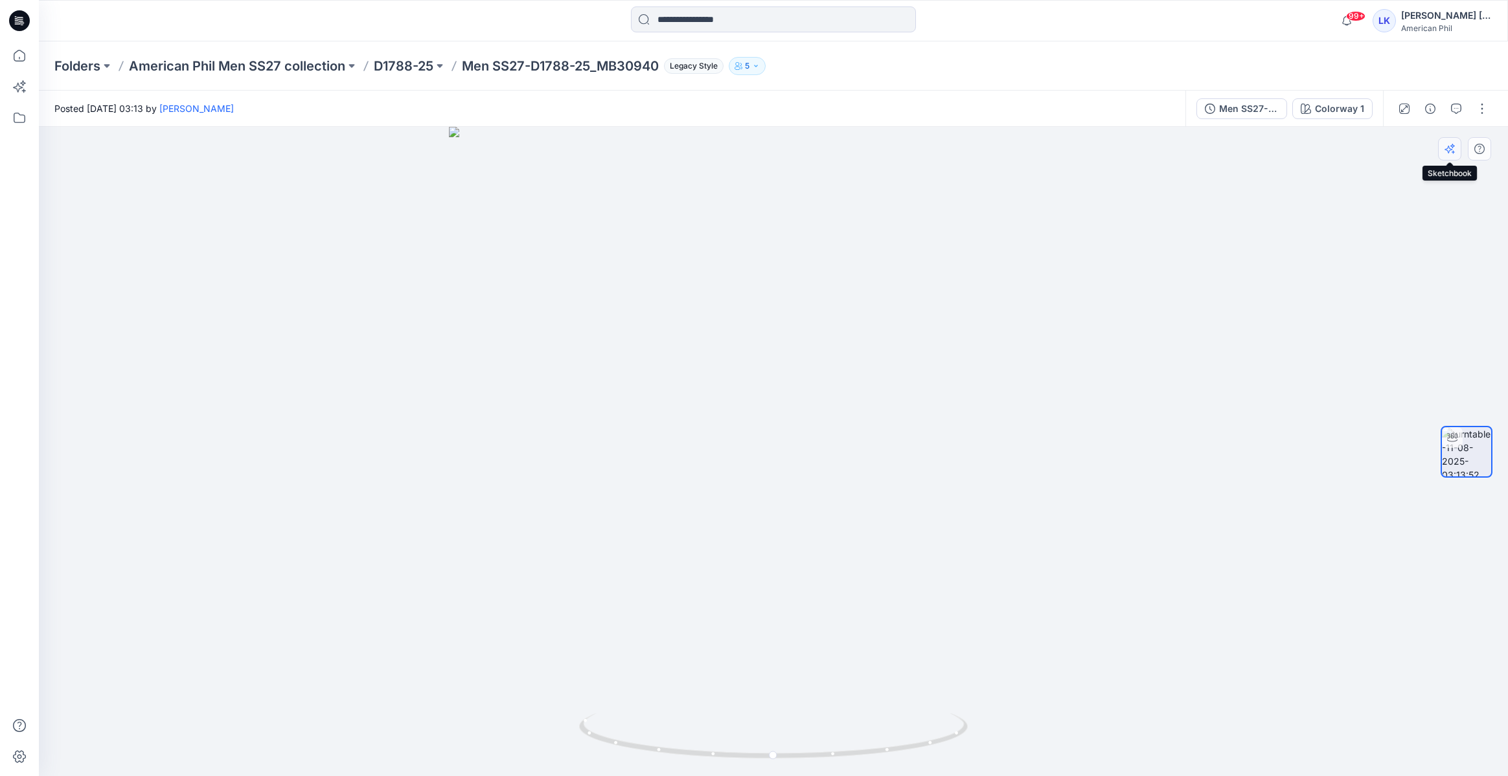
click at [1452, 153] on icon "button" at bounding box center [1449, 149] width 10 height 10
drag, startPoint x: 927, startPoint y: 427, endPoint x: 754, endPoint y: 471, distance: 177.8
click at [754, 471] on div at bounding box center [773, 452] width 1469 height 650
click at [1447, 154] on button "button" at bounding box center [1449, 148] width 23 height 23
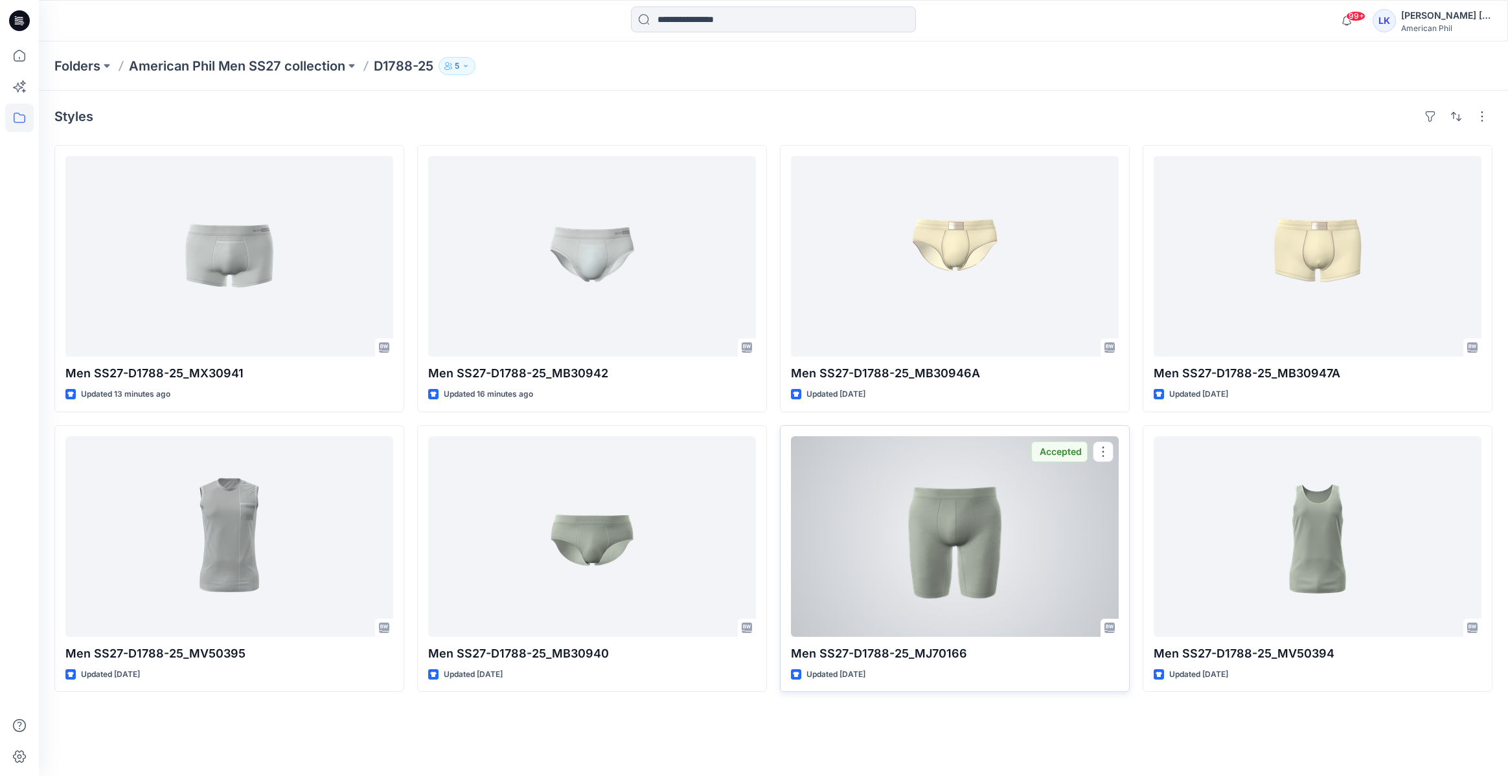
click at [1003, 552] on div at bounding box center [955, 536] width 328 height 201
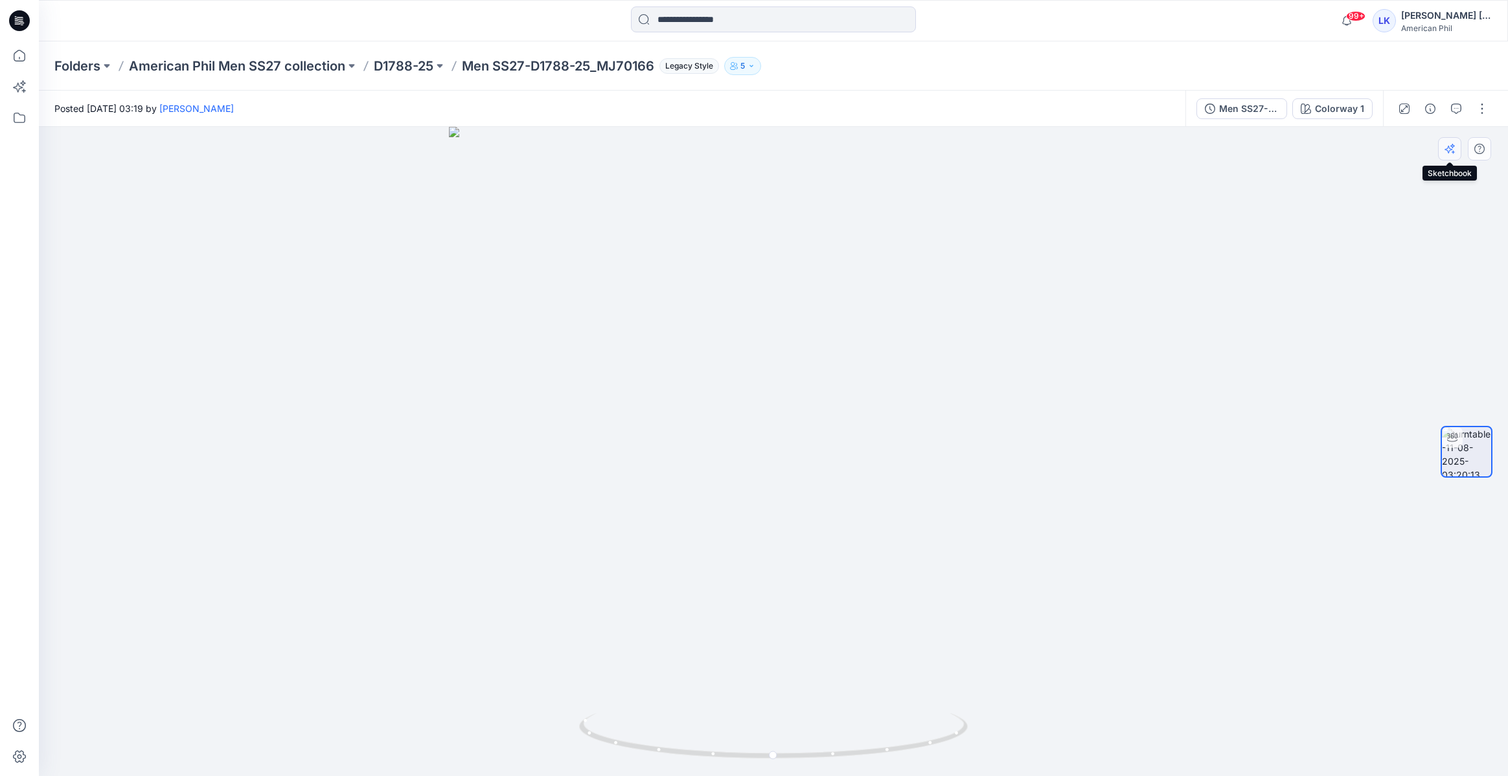
click at [1447, 150] on icon "button" at bounding box center [1449, 149] width 10 height 10
drag, startPoint x: 876, startPoint y: 331, endPoint x: 723, endPoint y: 350, distance: 154.0
click at [706, 357] on div at bounding box center [773, 452] width 1469 height 650
click at [1447, 148] on icon "button" at bounding box center [1449, 149] width 10 height 10
click at [396, 65] on p "D1788-25" at bounding box center [404, 66] width 60 height 18
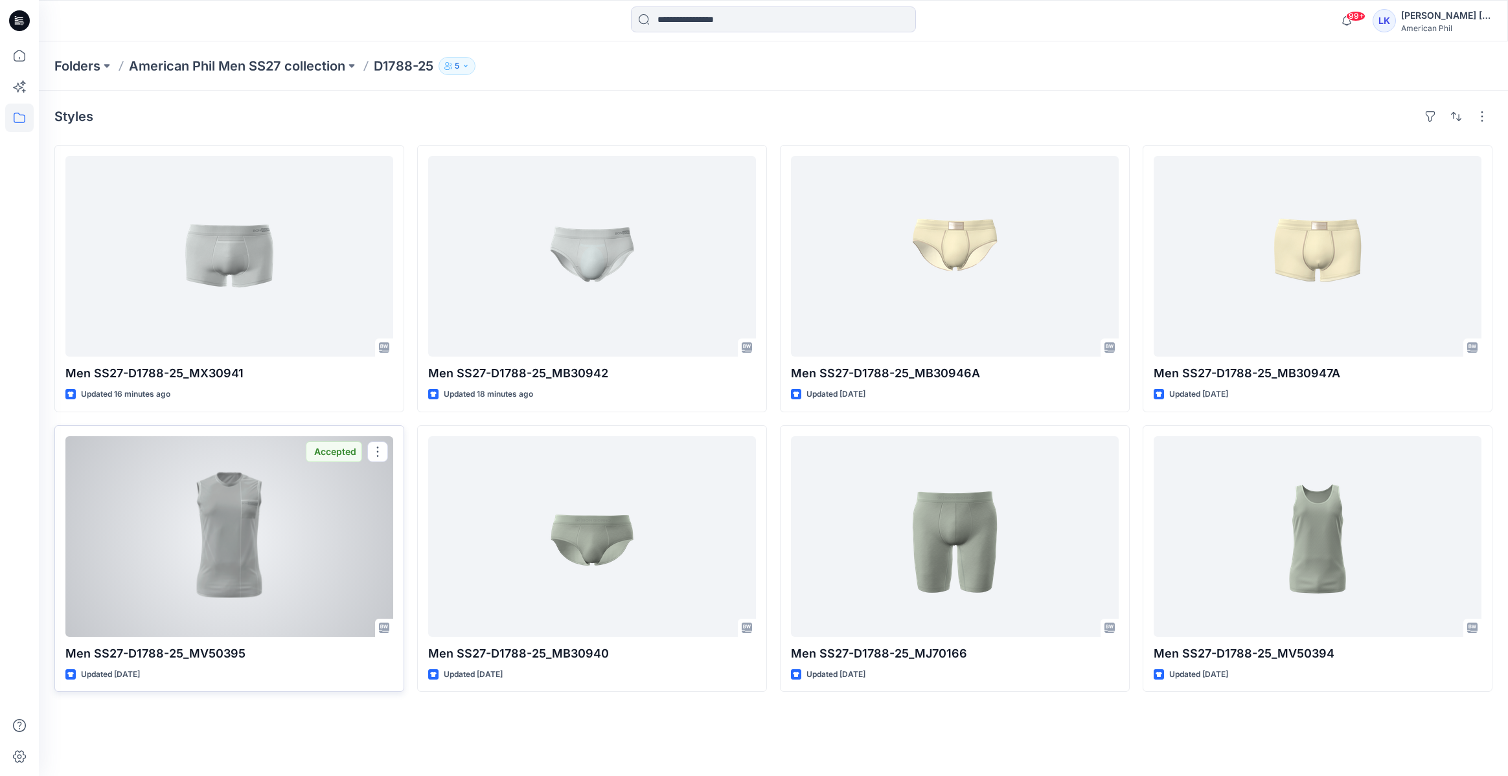
click at [291, 484] on div at bounding box center [229, 536] width 328 height 201
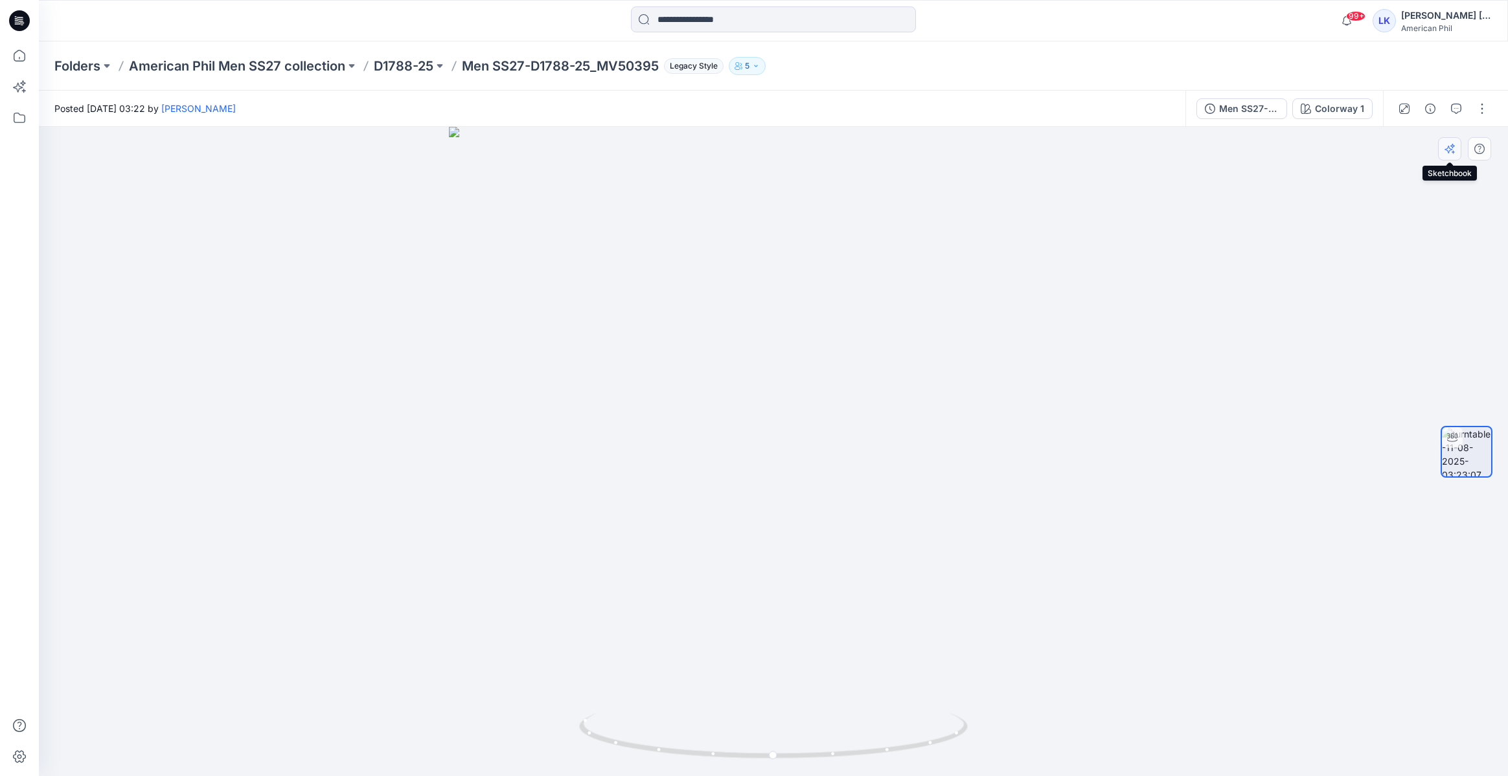
click at [1453, 150] on icon "button" at bounding box center [1449, 149] width 10 height 10
drag, startPoint x: 783, startPoint y: 265, endPoint x: 723, endPoint y: 292, distance: 65.5
click at [723, 292] on div at bounding box center [773, 452] width 1469 height 650
click at [915, 495] on div at bounding box center [773, 452] width 1469 height 650
click at [1446, 151] on icon "button" at bounding box center [1449, 149] width 10 height 10
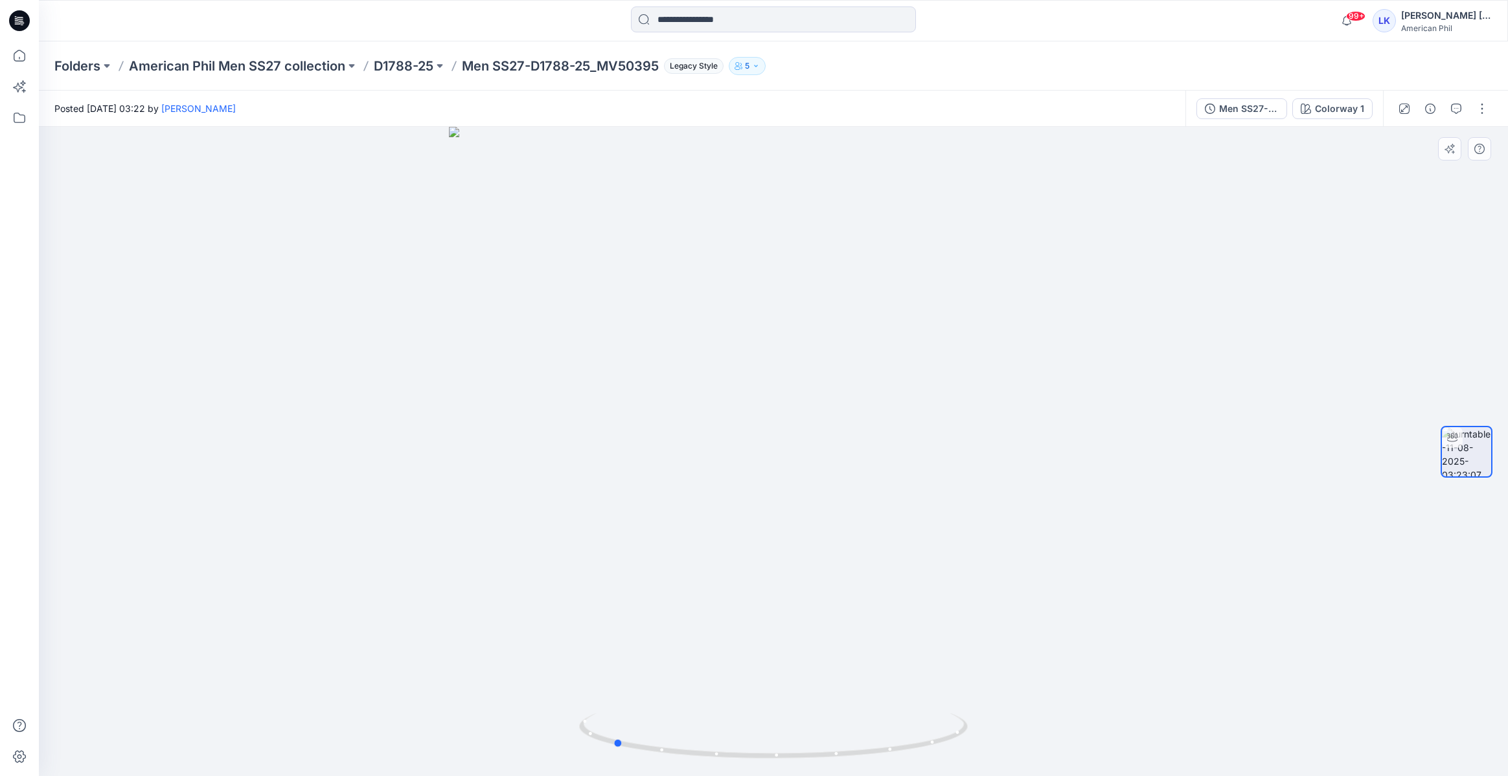
drag, startPoint x: 826, startPoint y: 297, endPoint x: 667, endPoint y: 304, distance: 159.5
click at [667, 304] on div at bounding box center [773, 452] width 1469 height 650
click at [1456, 150] on button "button" at bounding box center [1449, 148] width 23 height 23
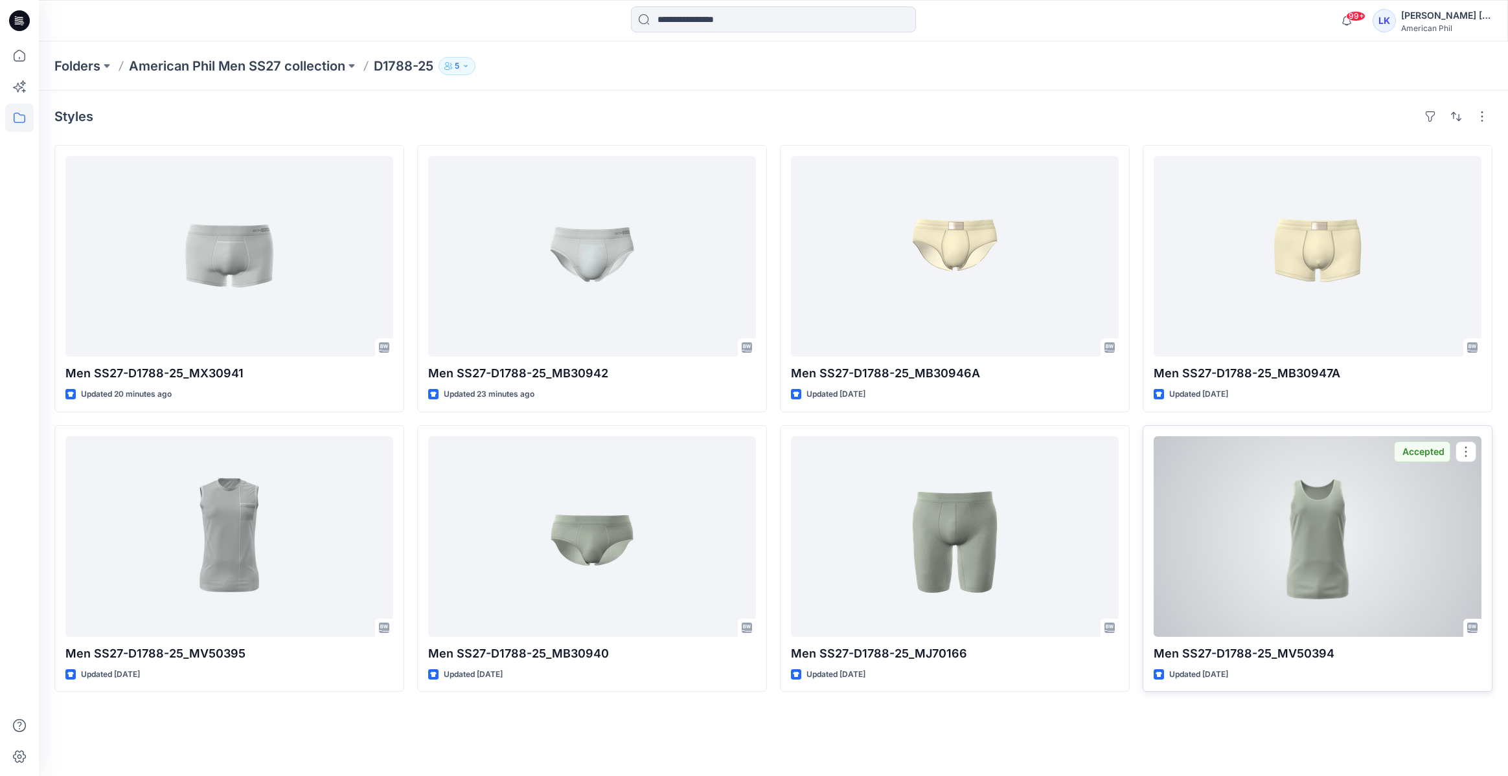
click at [1291, 552] on div at bounding box center [1317, 536] width 328 height 201
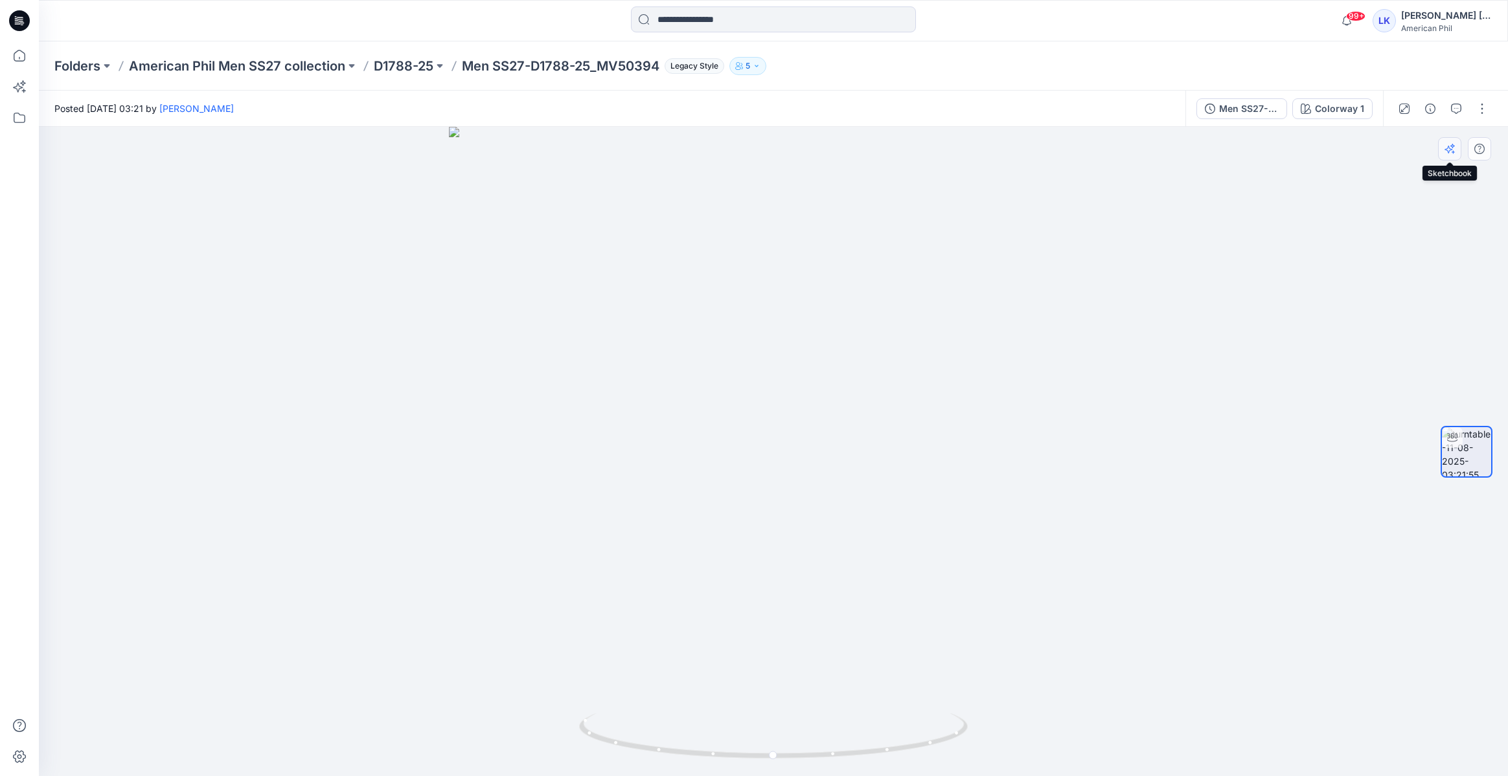
click at [1451, 157] on button "button" at bounding box center [1449, 148] width 23 height 23
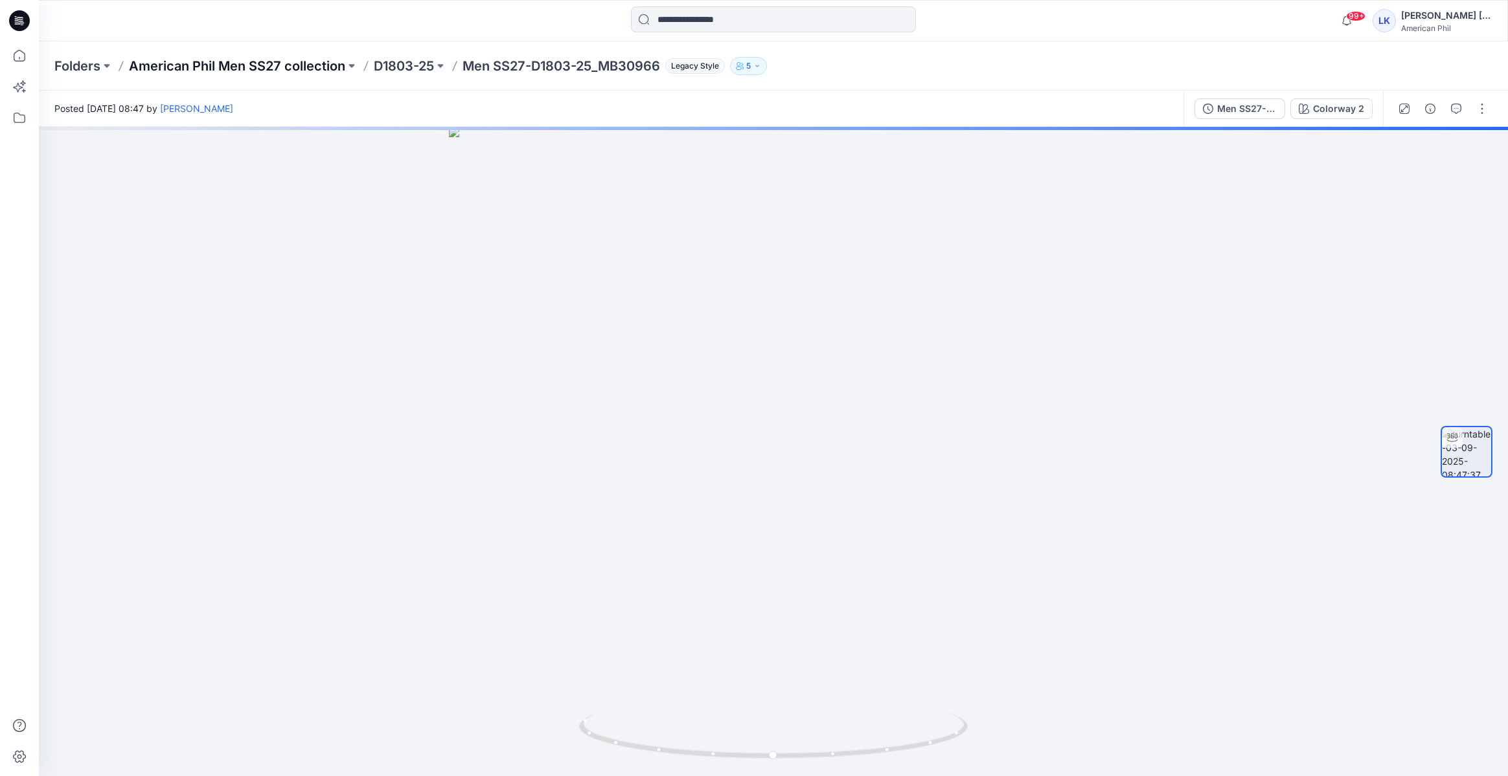
click at [266, 65] on p "American Phil Men SS27 collection" at bounding box center [237, 66] width 216 height 18
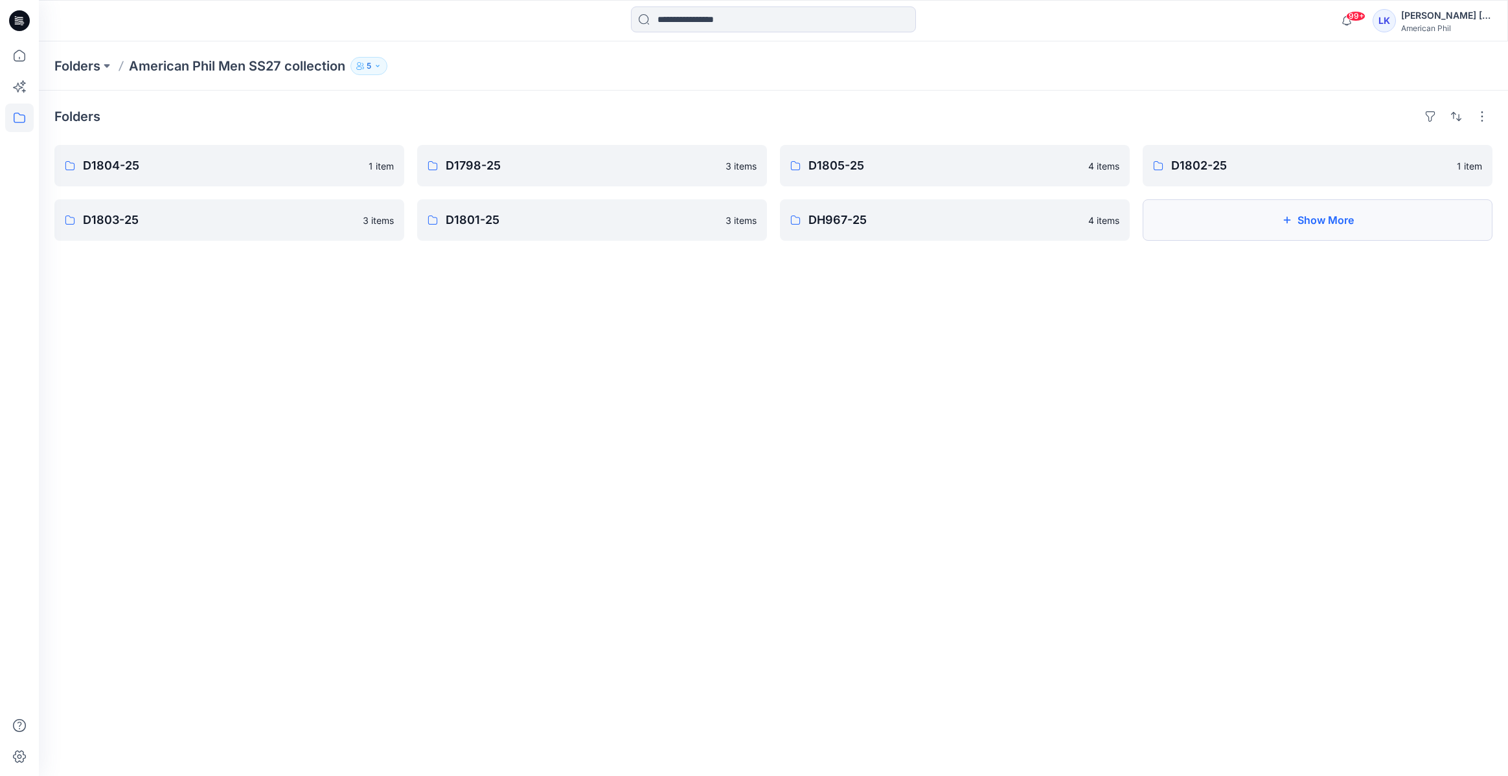
click at [1340, 231] on button "Show More" at bounding box center [1317, 219] width 350 height 41
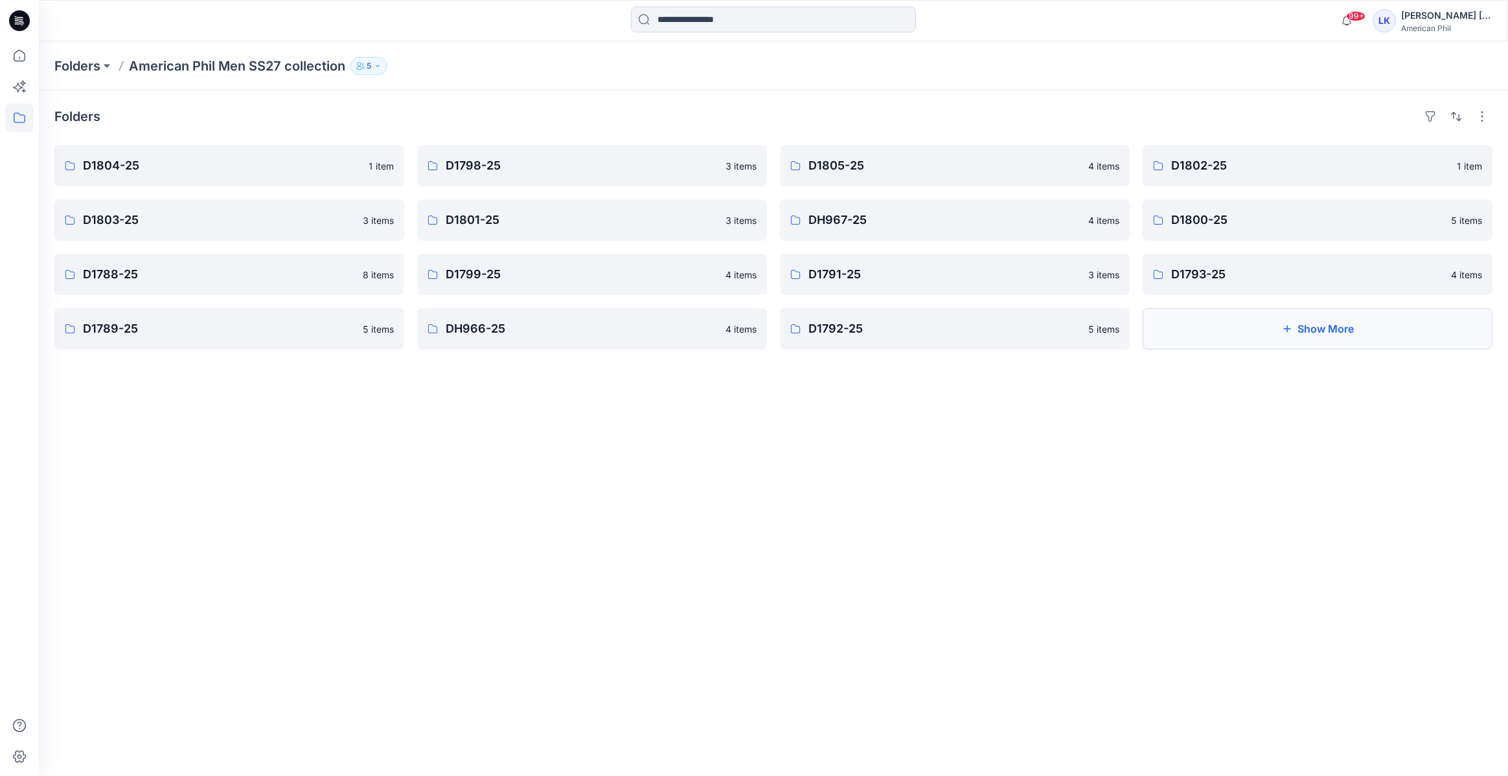
click at [1199, 325] on button "Show More" at bounding box center [1317, 328] width 350 height 41
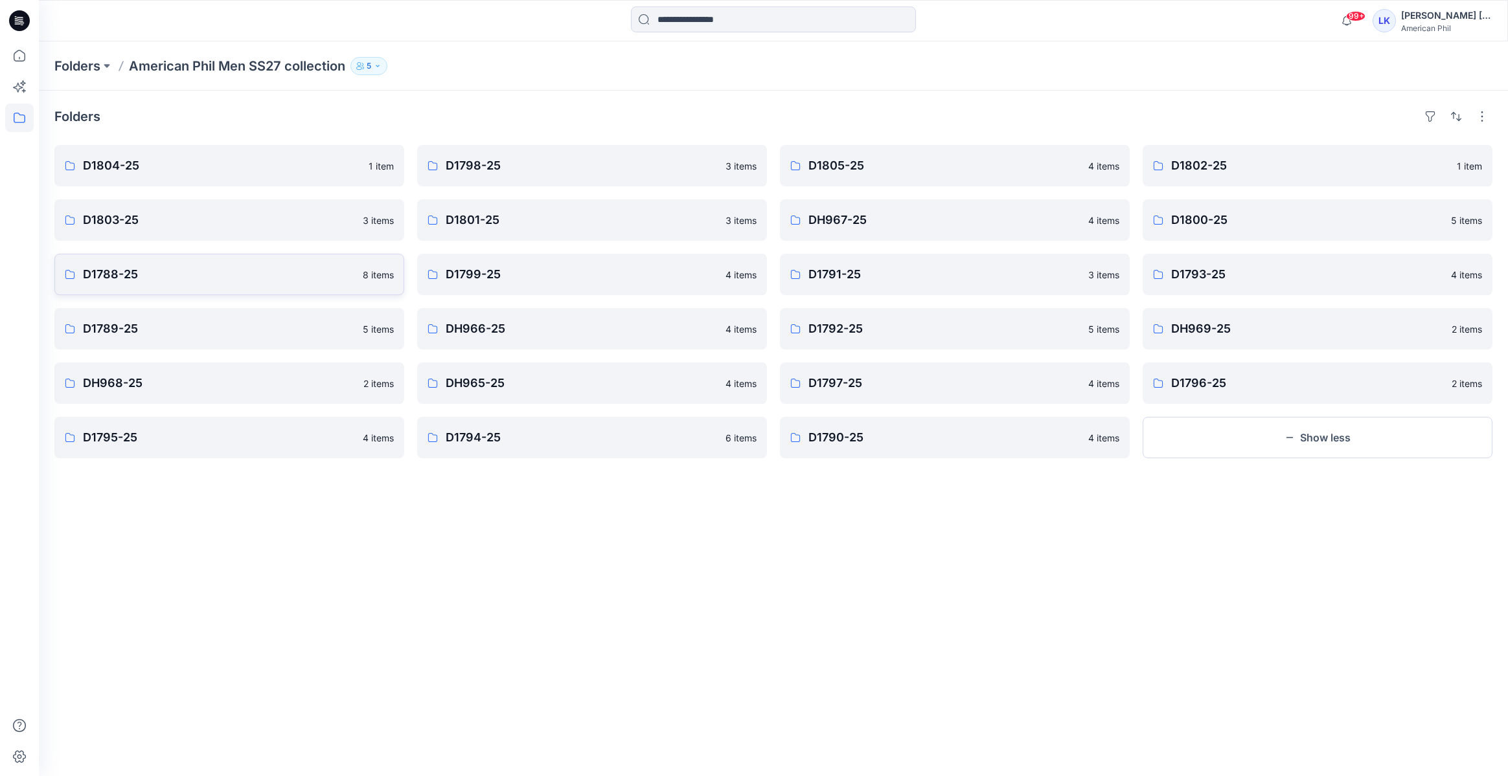
click at [214, 272] on p "D1788-25" at bounding box center [219, 275] width 272 height 18
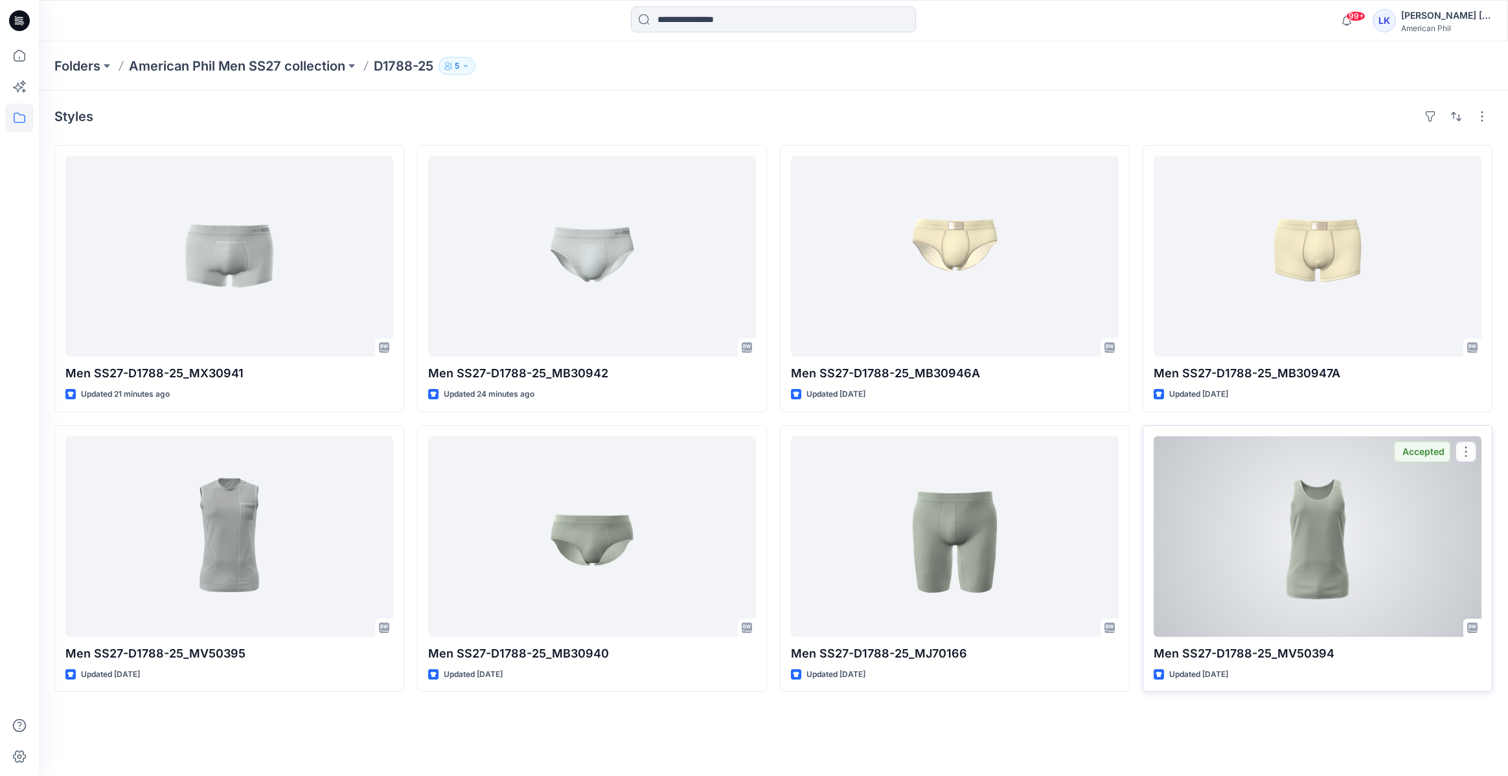
click at [1300, 570] on div at bounding box center [1317, 536] width 328 height 201
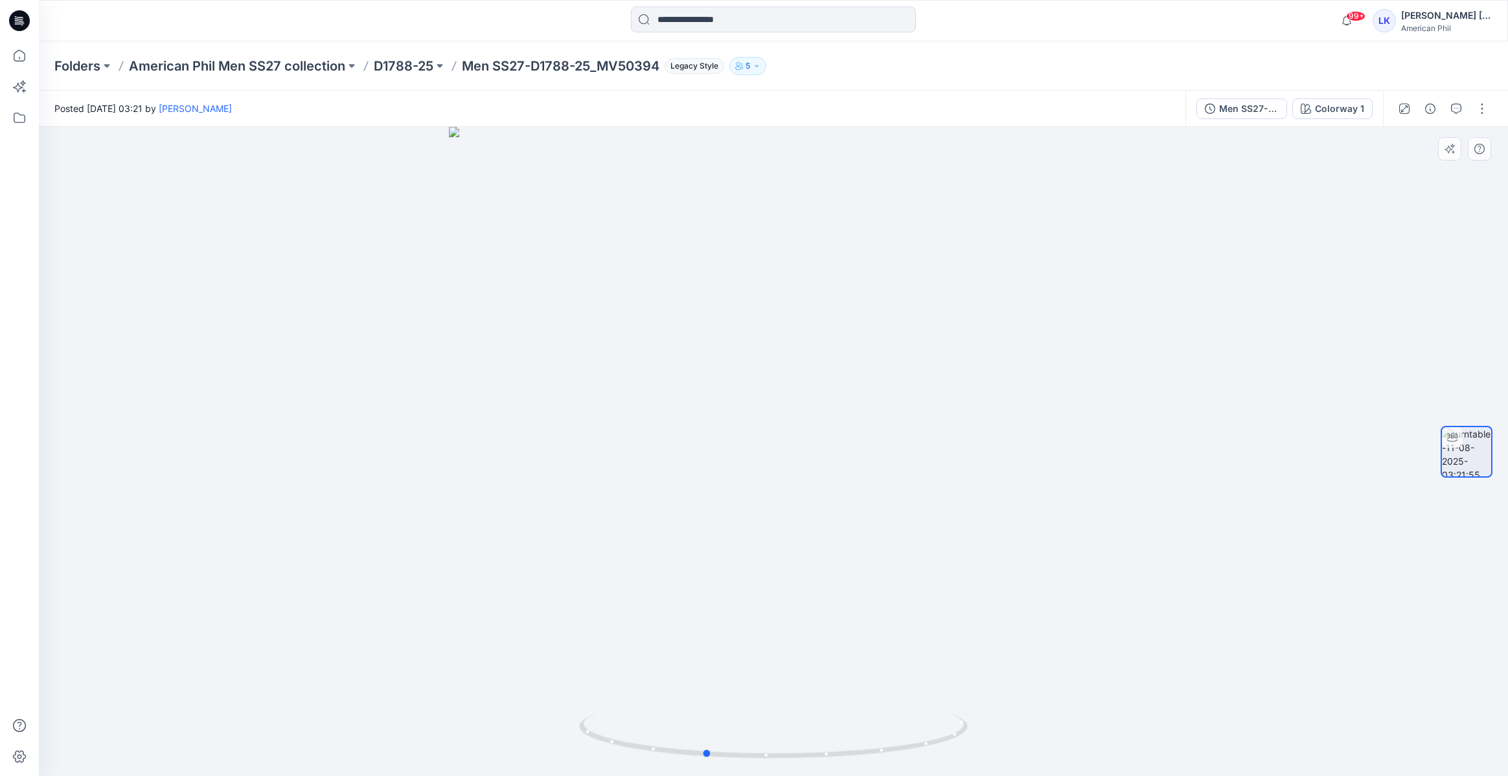
drag, startPoint x: 862, startPoint y: 539, endPoint x: 793, endPoint y: 572, distance: 76.5
click at [793, 572] on div at bounding box center [773, 452] width 1469 height 650
click at [1455, 144] on button "button" at bounding box center [1449, 148] width 23 height 23
drag, startPoint x: 871, startPoint y: 433, endPoint x: 705, endPoint y: 453, distance: 167.0
click at [705, 453] on div at bounding box center [773, 452] width 1469 height 650
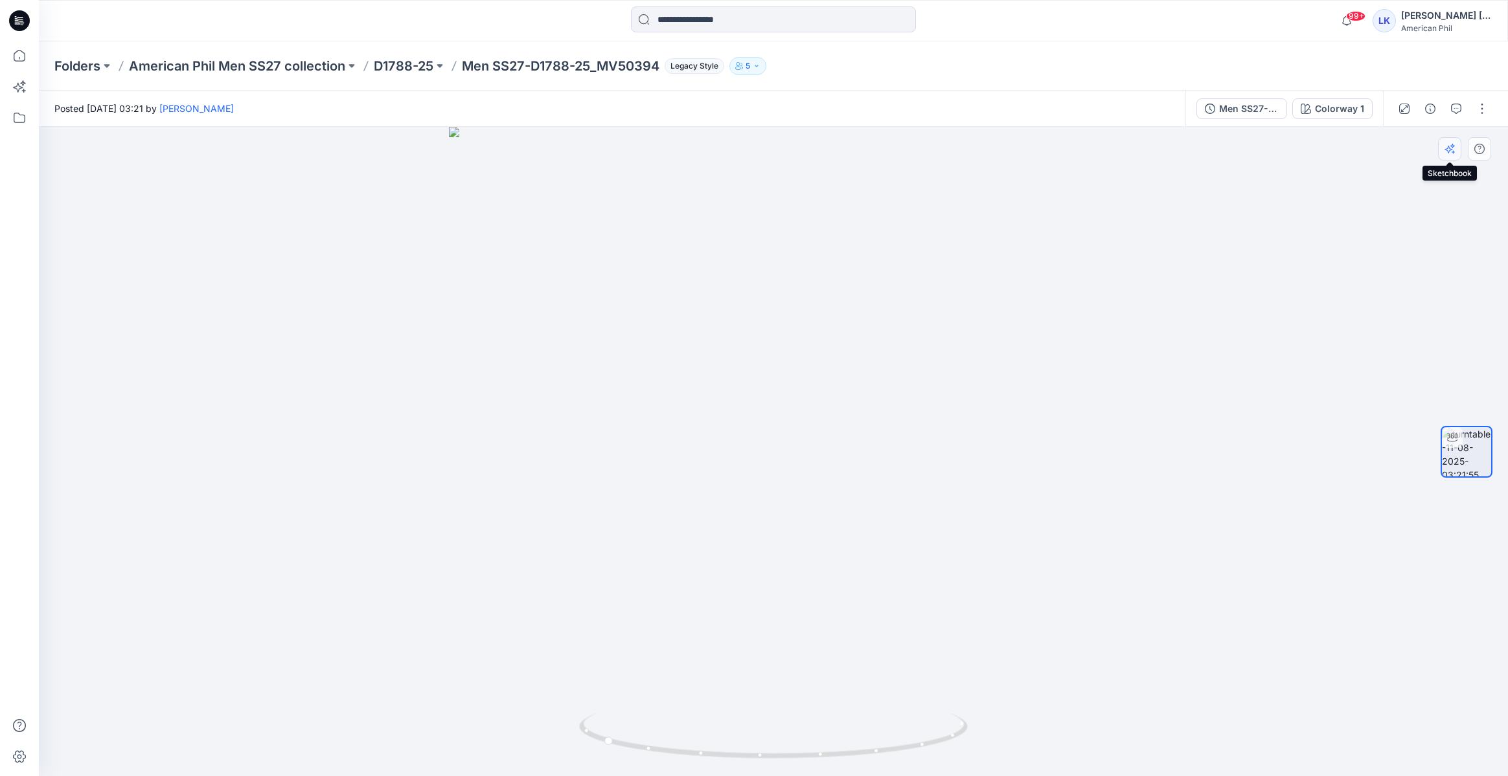
click at [1447, 146] on icon "button" at bounding box center [1449, 149] width 10 height 10
click at [391, 63] on p "D1788-25" at bounding box center [404, 66] width 60 height 18
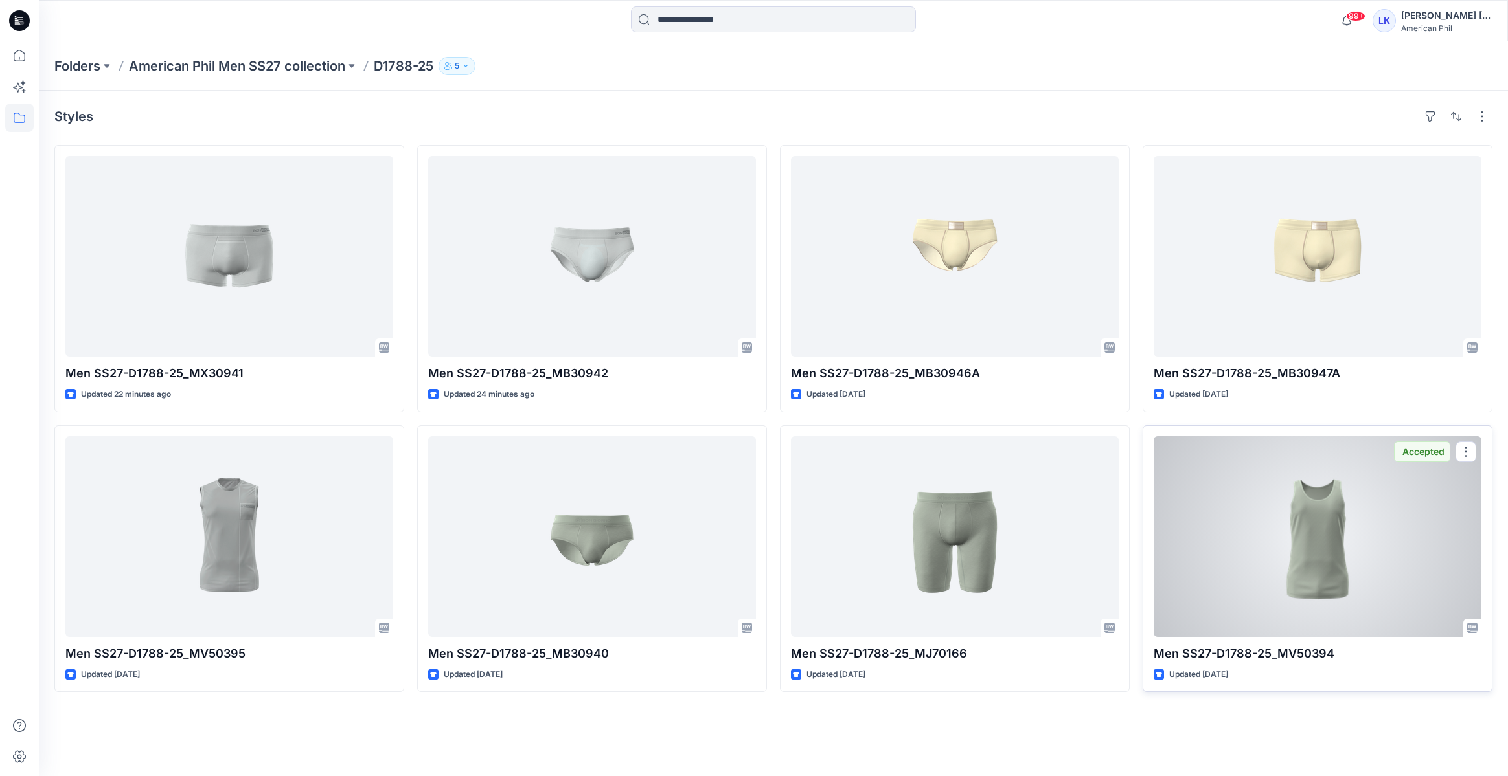
click at [1214, 535] on div at bounding box center [1317, 536] width 328 height 201
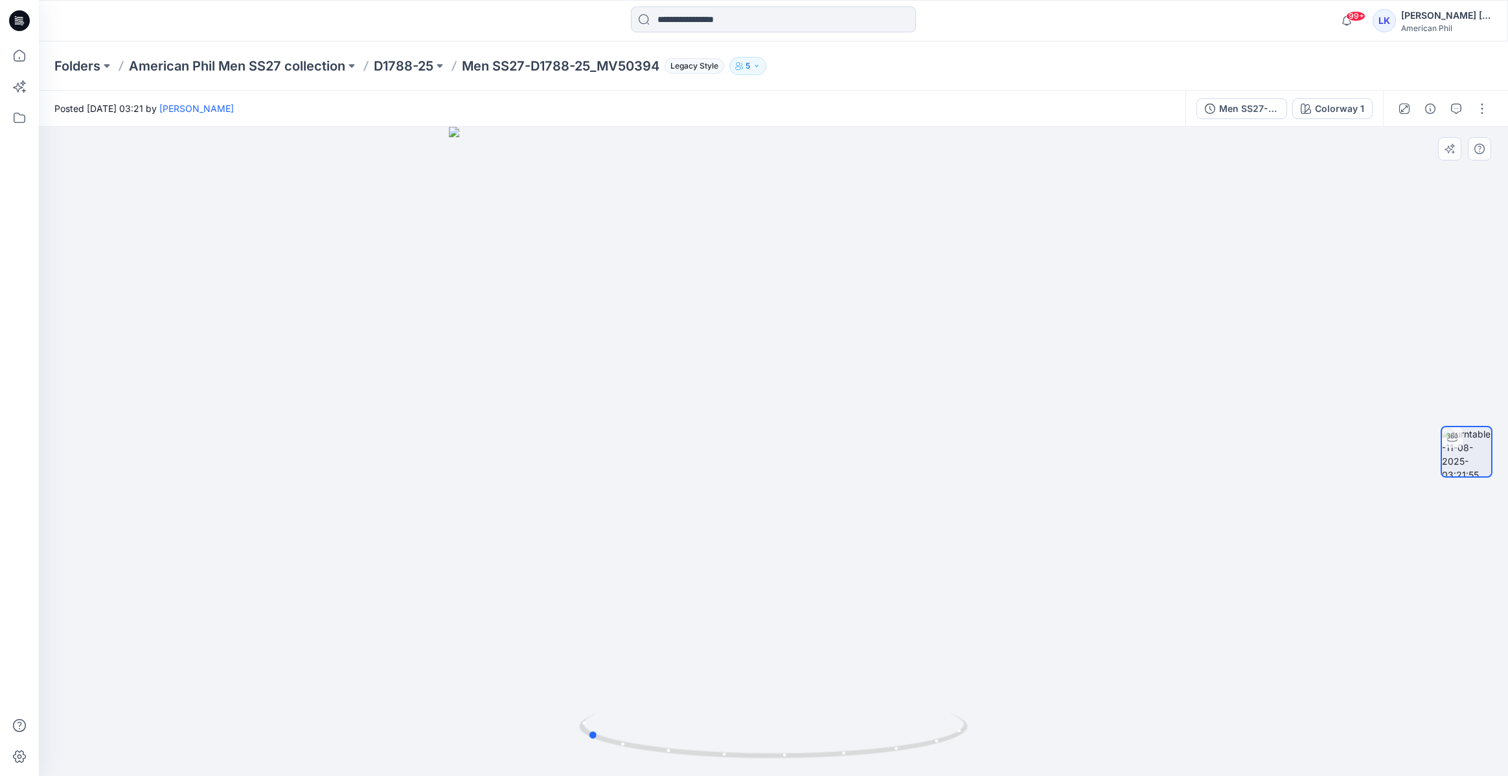
drag, startPoint x: 1072, startPoint y: 350, endPoint x: 885, endPoint y: 440, distance: 206.8
click at [885, 440] on div at bounding box center [773, 452] width 1469 height 650
